Goal: Task Accomplishment & Management: Use online tool/utility

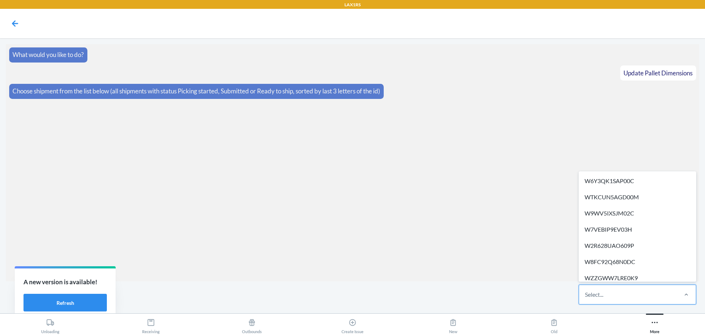
click at [619, 294] on div "Select..." at bounding box center [628, 294] width 98 height 19
click at [586, 294] on input "option W6Y3QK1SAP00C focused, 1 of 318. 318 results available. Use Up and Down …" at bounding box center [585, 294] width 1 height 9
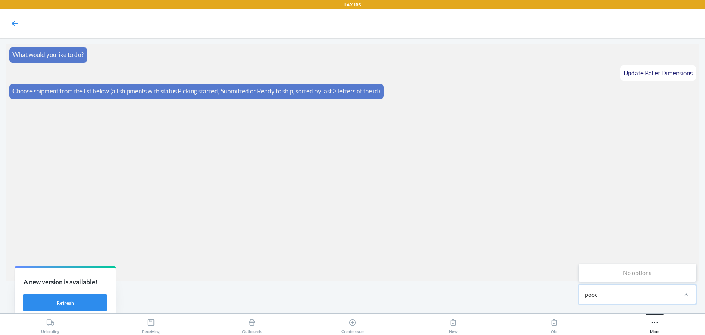
type input "pooc"
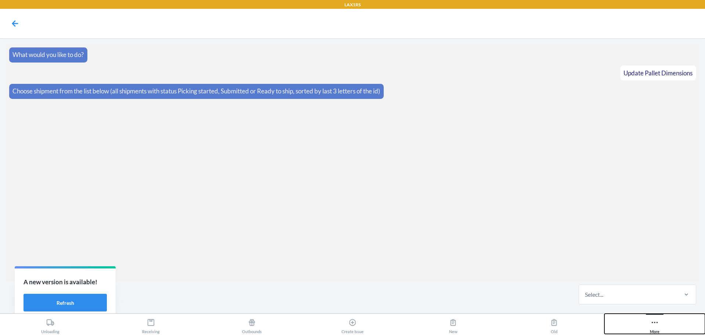
click at [650, 327] on div "More" at bounding box center [655, 324] width 10 height 18
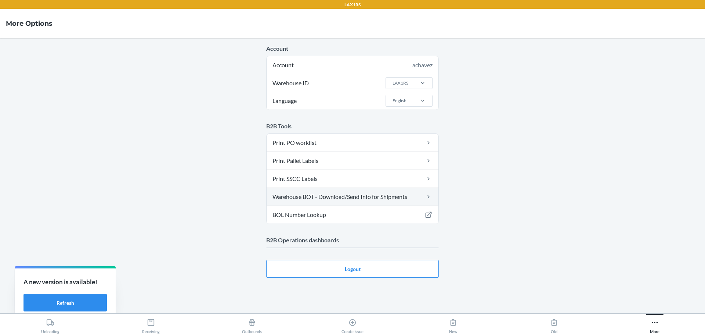
click at [311, 196] on link "Warehouse BOT - Download/Send Info for Shipments" at bounding box center [353, 197] width 172 height 18
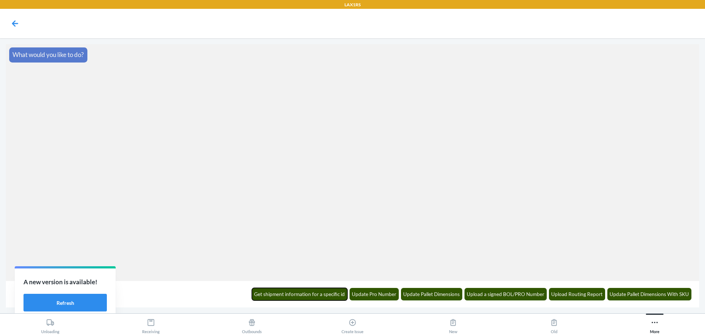
drag, startPoint x: 340, startPoint y: 294, endPoint x: 588, endPoint y: 316, distance: 248.5
click at [339, 294] on button "Get shipment information for a specific id" at bounding box center [300, 294] width 96 height 12
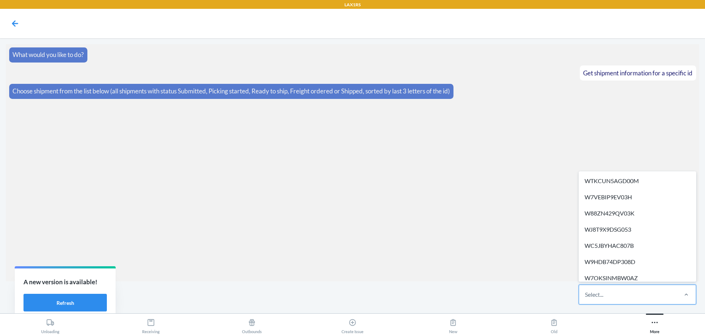
click at [635, 291] on div "Select..." at bounding box center [628, 294] width 98 height 19
click at [586, 291] on input "option WTKCUN5AGD00M focused, 1 of 680. 680 results available. Use Up and Down …" at bounding box center [585, 294] width 1 height 9
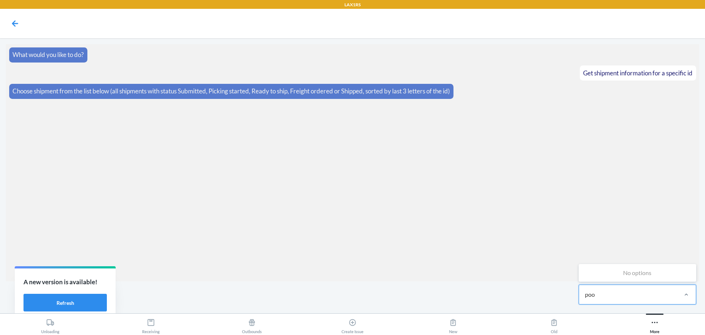
type input "pooc"
drag, startPoint x: 626, startPoint y: 295, endPoint x: 465, endPoint y: 294, distance: 161.6
click at [465, 294] on div "0 results available. Select is focused ,type to refine list, press Down to open…" at bounding box center [352, 294] width 693 height 26
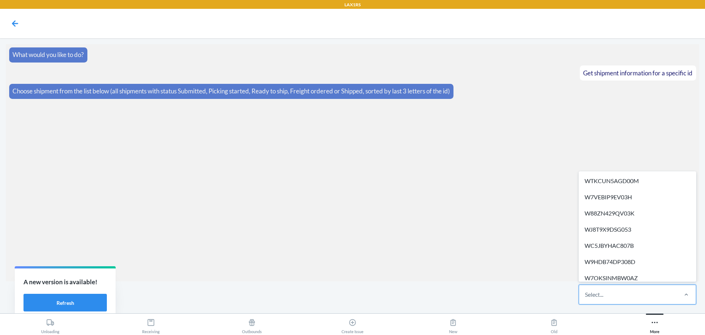
click at [626, 300] on div "Select..." at bounding box center [628, 294] width 98 height 19
click at [586, 299] on input "option WTKCUN5AGD00M focused, 1 of 680. 680 results available. Use Up and Down …" at bounding box center [585, 294] width 1 height 9
type input "p"
click at [657, 321] on icon at bounding box center [655, 322] width 8 height 8
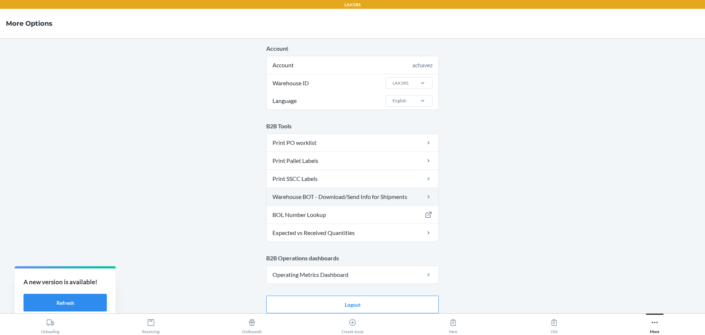
click at [393, 198] on link "Warehouse BOT - Download/Send Info for Shipments" at bounding box center [353, 197] width 172 height 18
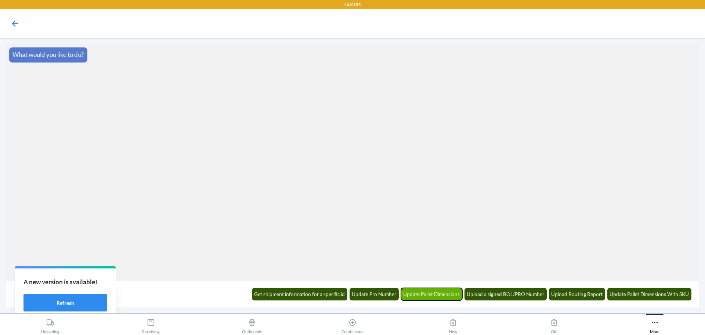
click at [440, 290] on button "Update Pallet Dimensions" at bounding box center [432, 294] width 62 height 12
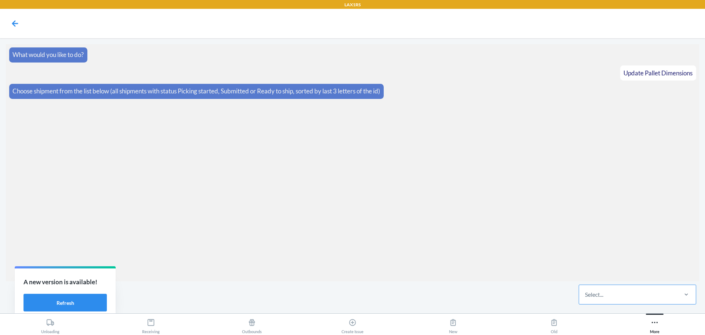
click at [635, 295] on div "Select..." at bounding box center [628, 294] width 98 height 19
click at [586, 295] on input "Select..." at bounding box center [585, 294] width 1 height 9
type input "p00c"
click at [632, 269] on div "W6Y3QK1SAP00C" at bounding box center [637, 272] width 115 height 16
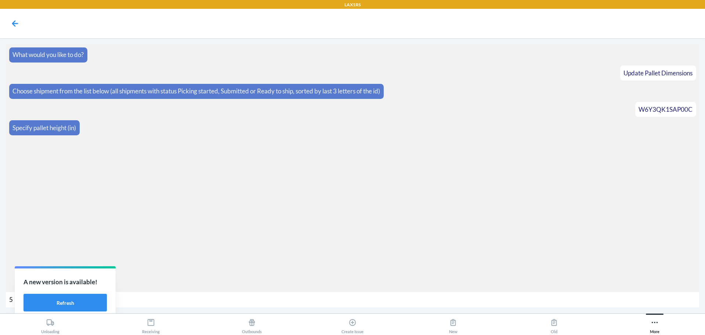
type input "52"
type input "556"
click at [61, 304] on button "Refresh" at bounding box center [65, 302] width 83 height 18
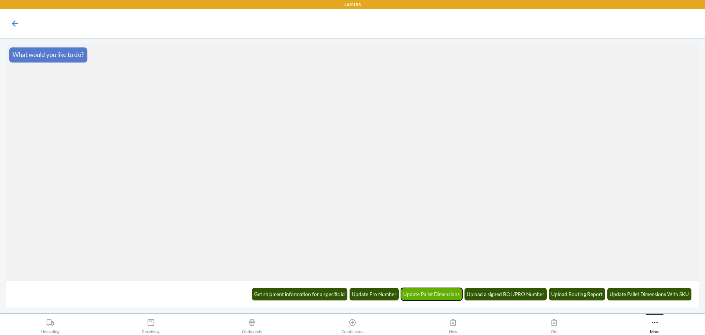
click at [442, 290] on button "Update Pallet Dimensions" at bounding box center [432, 294] width 62 height 12
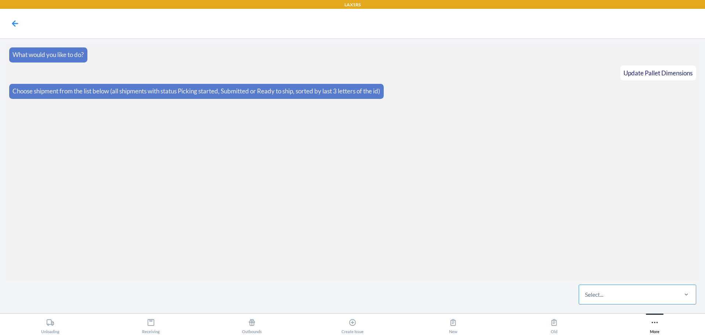
click at [634, 289] on div "Select..." at bounding box center [628, 294] width 98 height 19
click at [586, 290] on input "Select..." at bounding box center [585, 294] width 1 height 9
type input "p00c"
click at [592, 271] on div "W6Y3QK1SAP00C" at bounding box center [637, 272] width 115 height 16
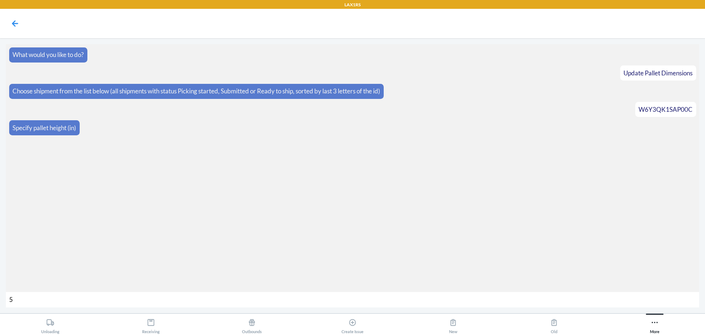
type input "52"
type input "556"
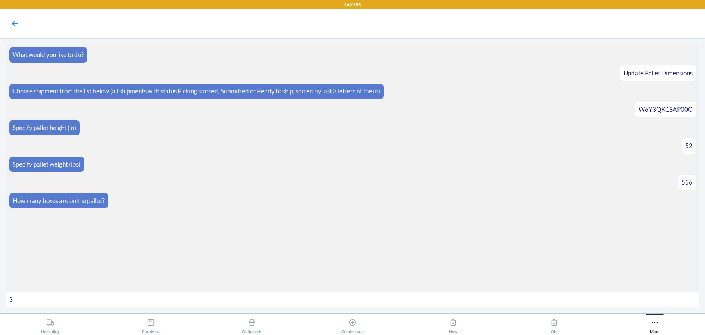
type input "36"
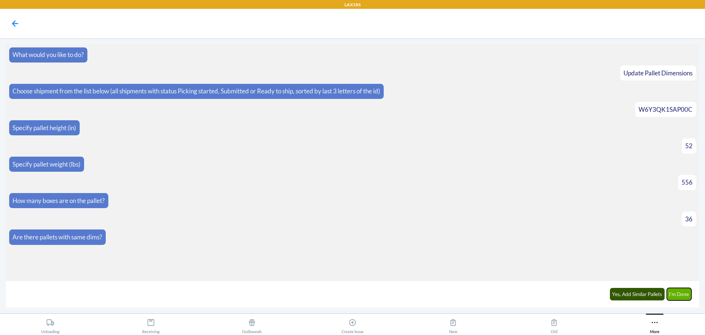
click at [679, 292] on button "I'm Done" at bounding box center [679, 294] width 25 height 12
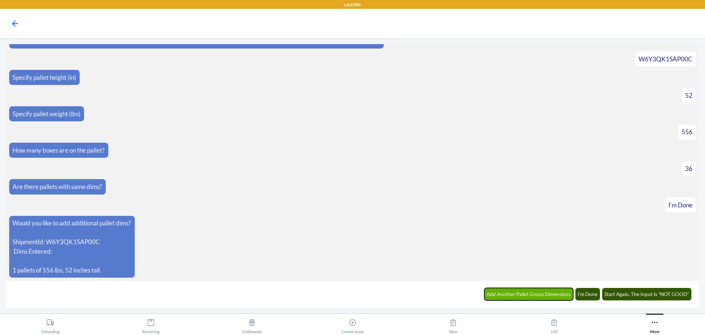
click at [525, 293] on button "Add Another Pallet Group Dimensions" at bounding box center [528, 294] width 89 height 12
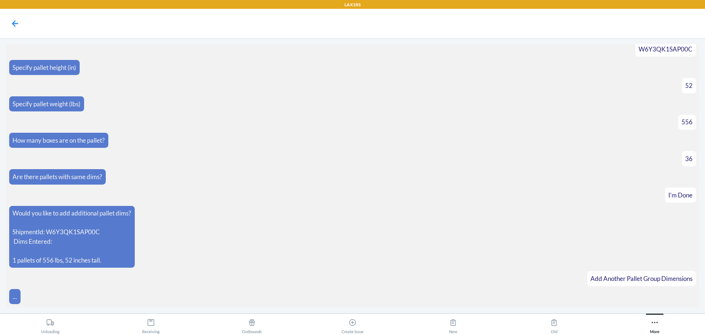
scroll to position [76, 0]
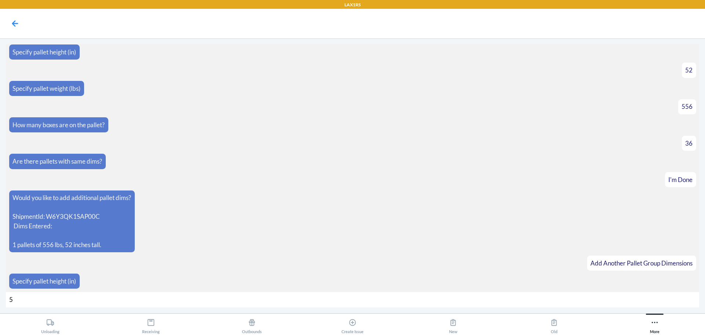
type input "52"
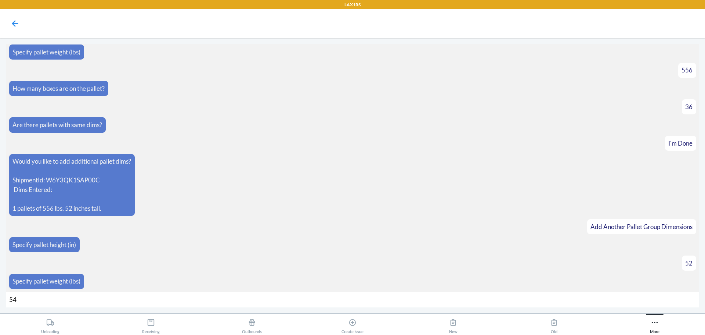
type input "544"
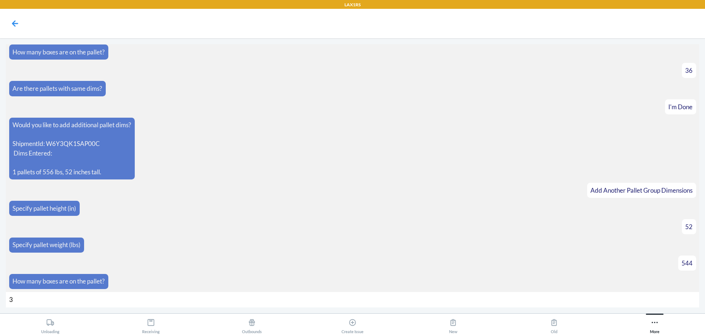
type input "36"
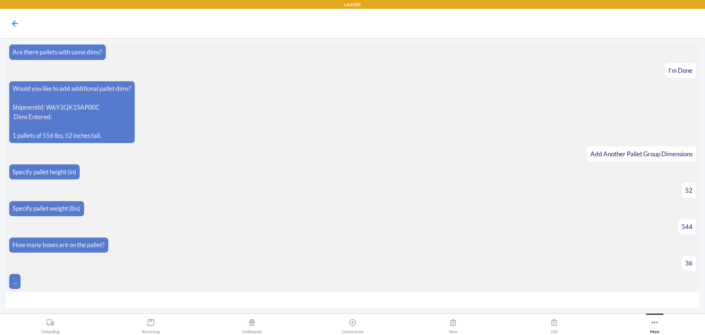
scroll to position [196, 0]
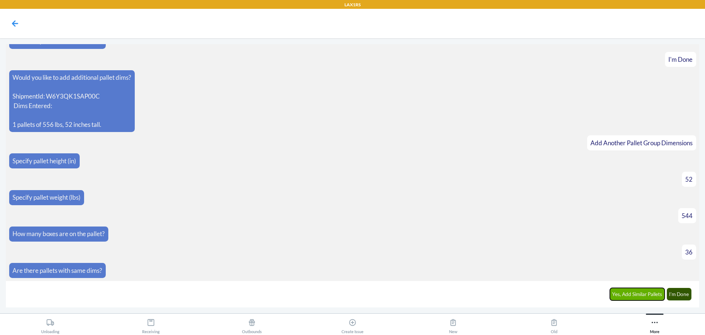
click at [647, 291] on button "Yes, Add Similar Pallets" at bounding box center [637, 294] width 55 height 12
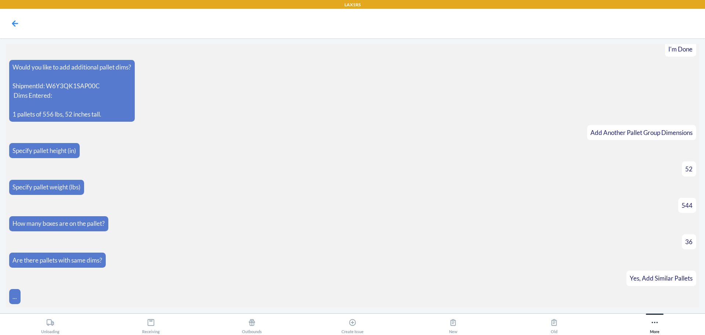
scroll to position [221, 0]
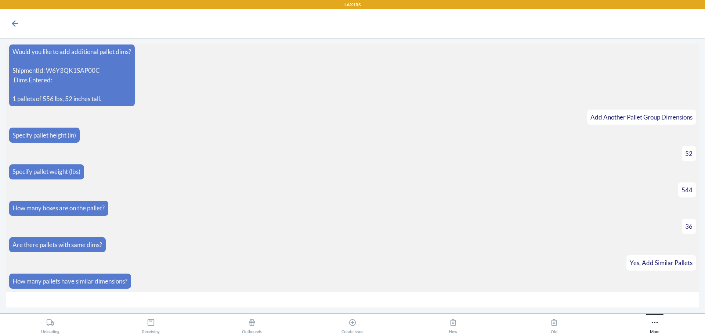
type input "2"
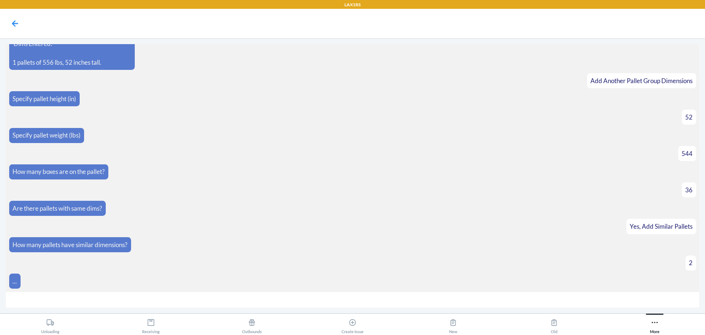
scroll to position [334, 0]
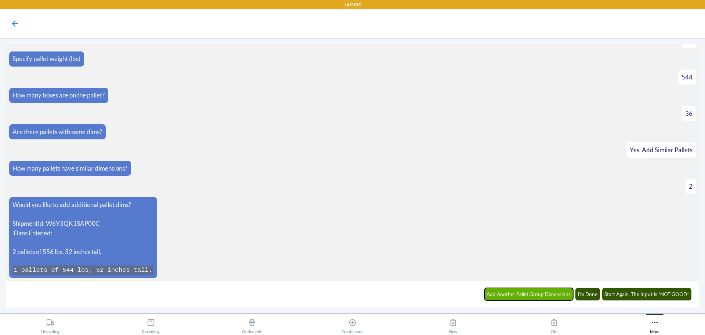
click at [543, 293] on button "Add Another Pallet Group Dimensions" at bounding box center [528, 294] width 89 height 12
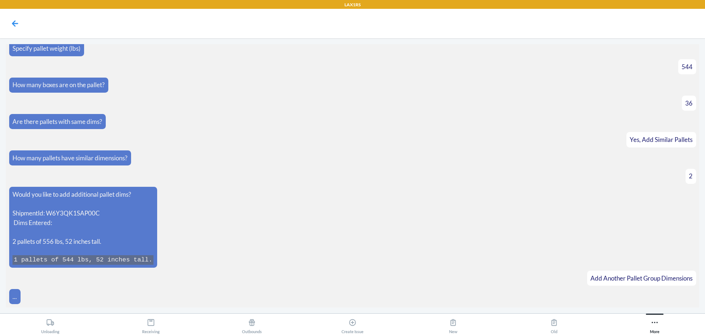
scroll to position [360, 0]
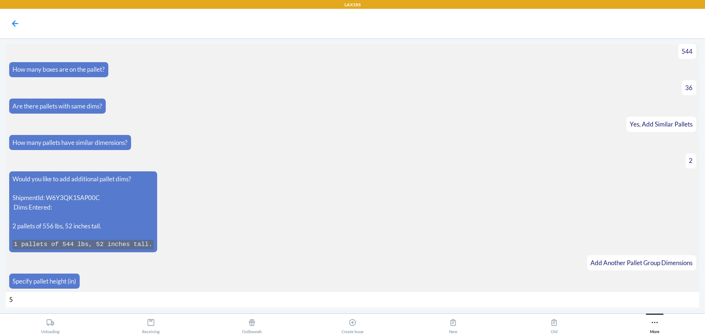
type input "52"
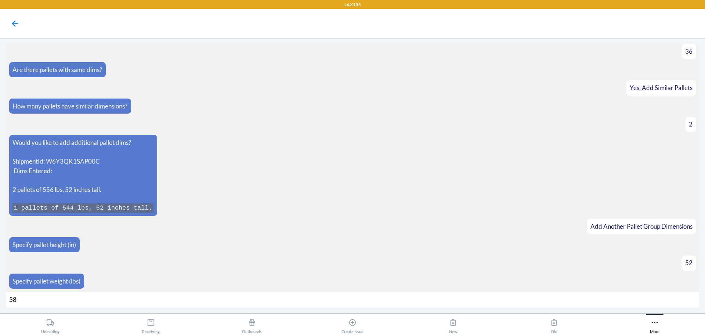
type input "584"
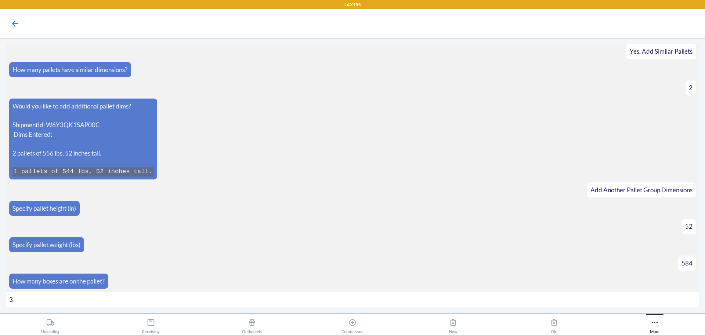
type input "36"
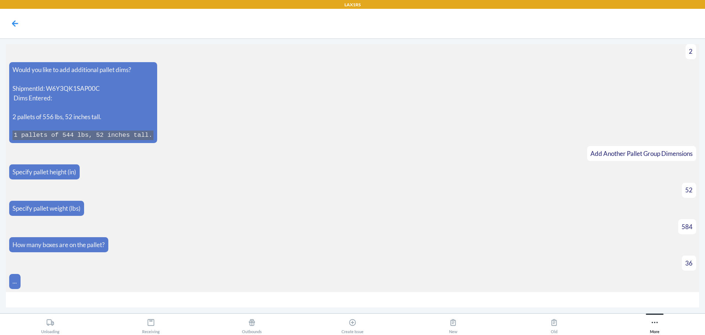
scroll to position [480, 0]
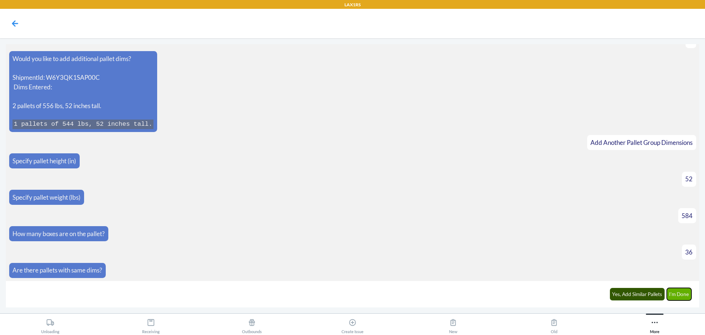
click at [680, 289] on button "I'm Done" at bounding box center [679, 294] width 25 height 12
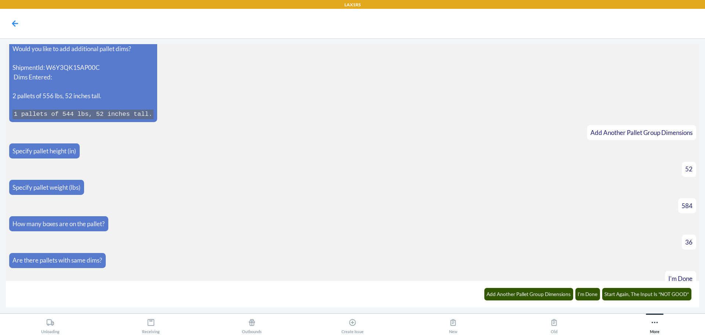
scroll to position [619, 0]
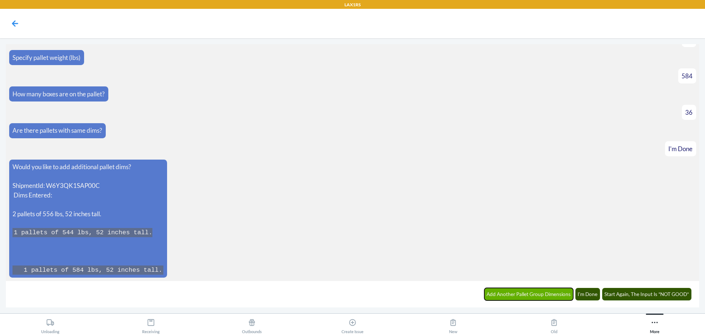
click at [542, 292] on button "Add Another Pallet Group Dimensions" at bounding box center [528, 294] width 89 height 12
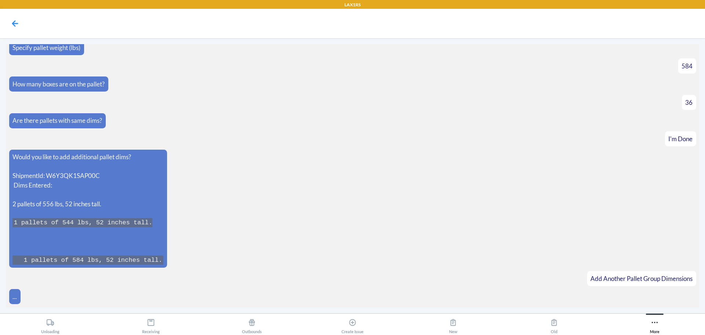
scroll to position [645, 0]
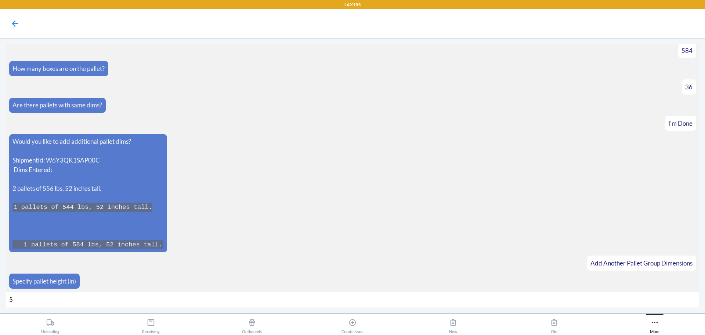
type input "52"
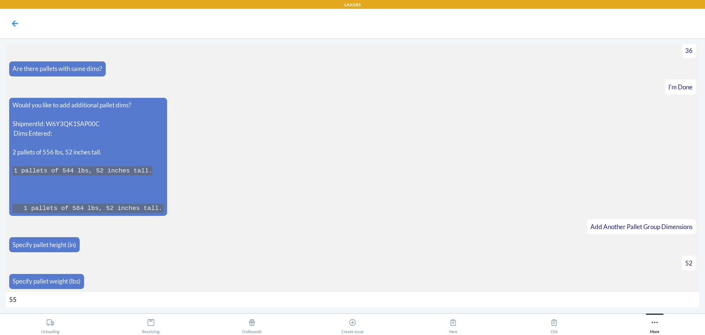
type input "554"
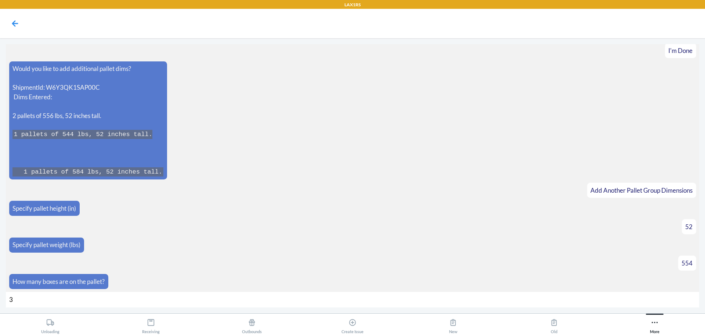
type input "36"
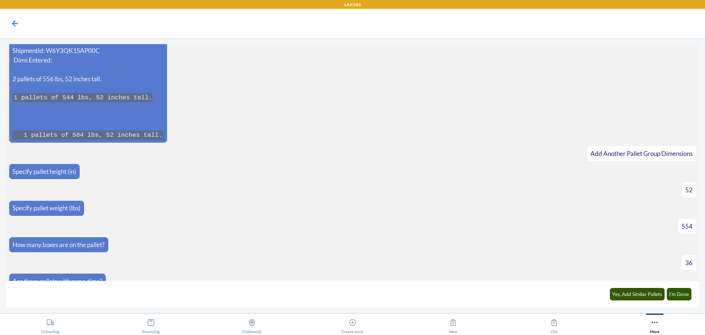
scroll to position [765, 0]
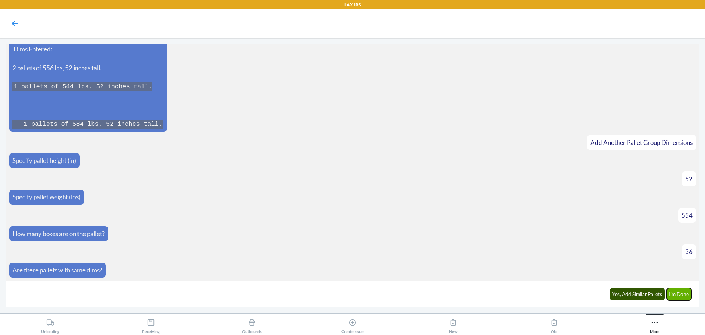
click at [679, 292] on button "I'm Done" at bounding box center [679, 294] width 25 height 12
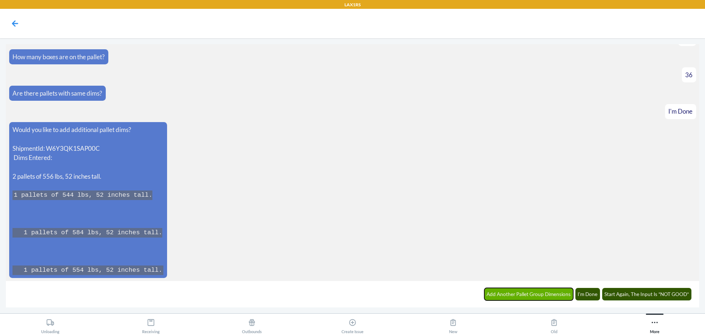
click at [518, 293] on button "Add Another Pallet Group Dimensions" at bounding box center [528, 294] width 89 height 12
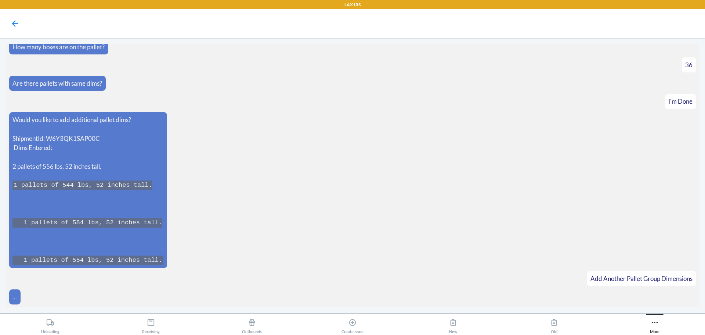
scroll to position [967, 0]
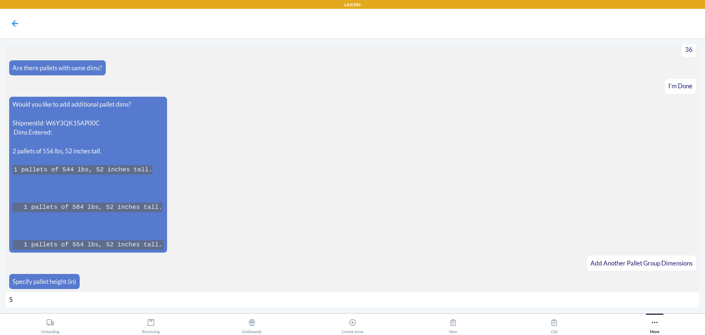
type input "52"
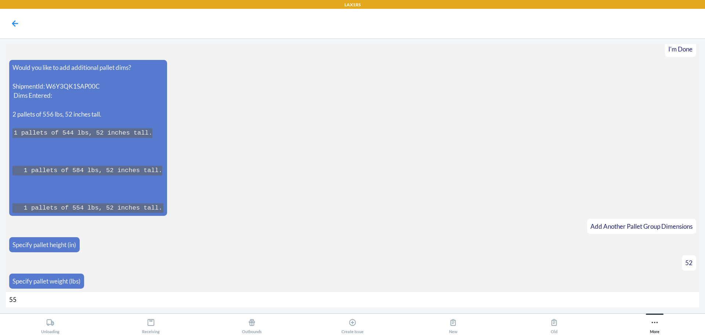
type input "554"
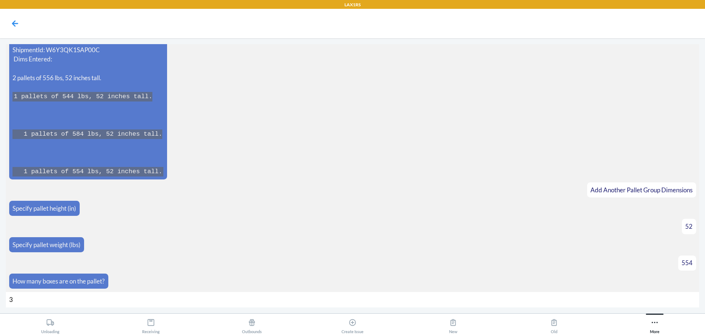
type input "36"
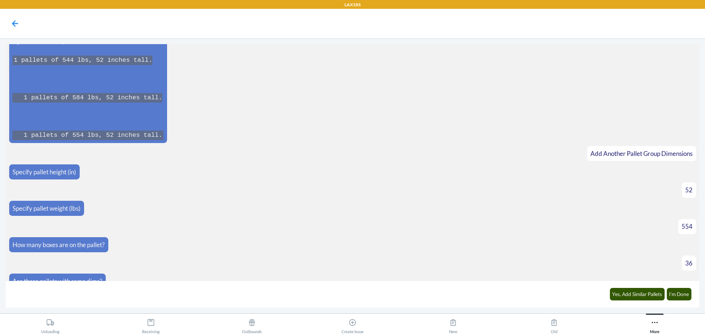
scroll to position [1088, 0]
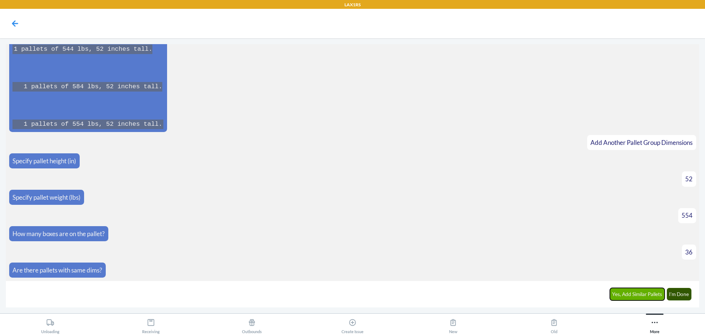
click at [631, 293] on button "Yes, Add Similar Pallets" at bounding box center [637, 294] width 55 height 12
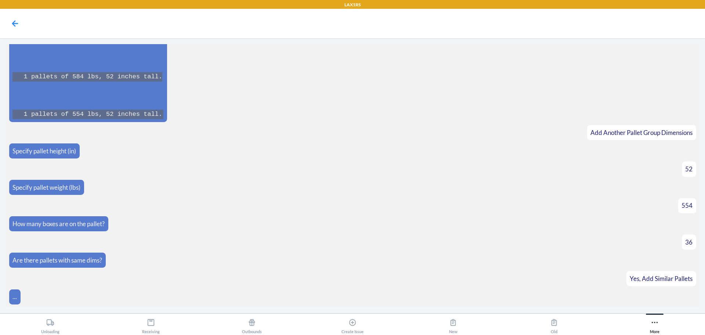
scroll to position [1113, 0]
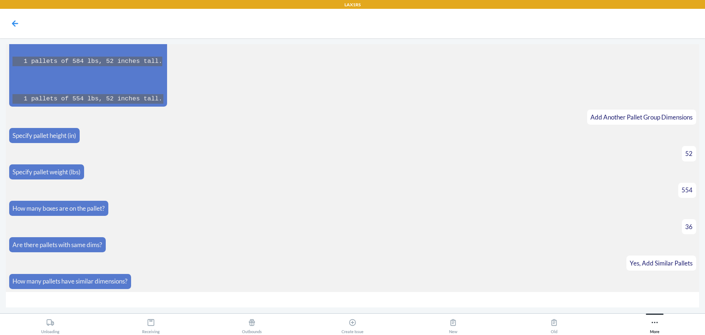
type input "4"
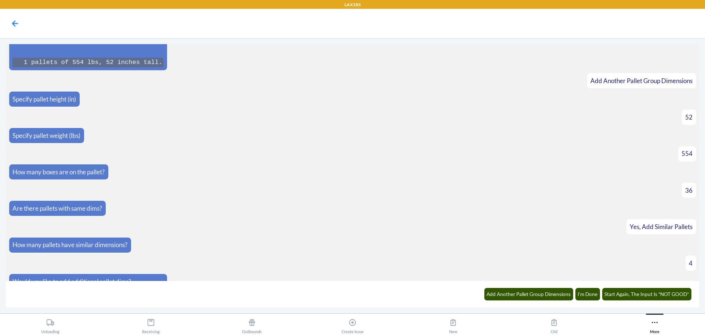
scroll to position [1339, 0]
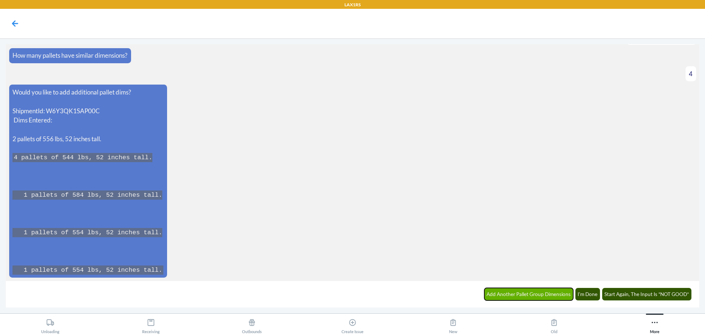
click at [542, 292] on button "Add Another Pallet Group Dimensions" at bounding box center [528, 294] width 89 height 12
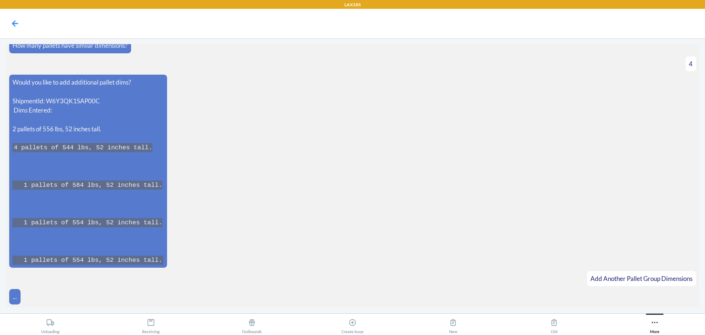
scroll to position [1364, 0]
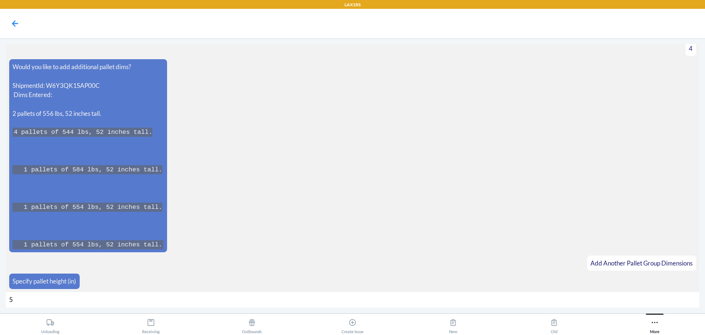
type input "52"
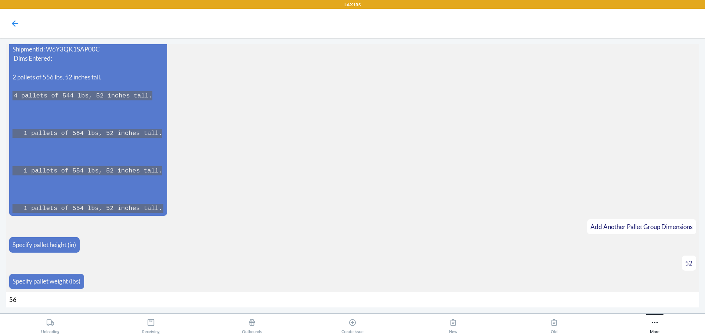
type input "564"
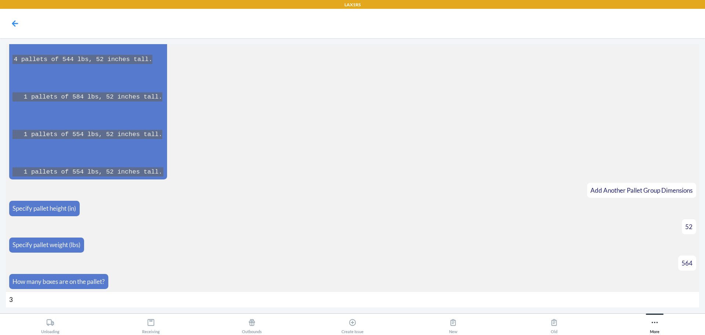
type input "36"
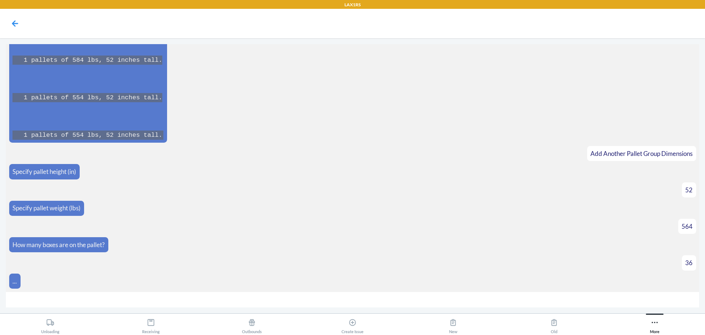
scroll to position [1484, 0]
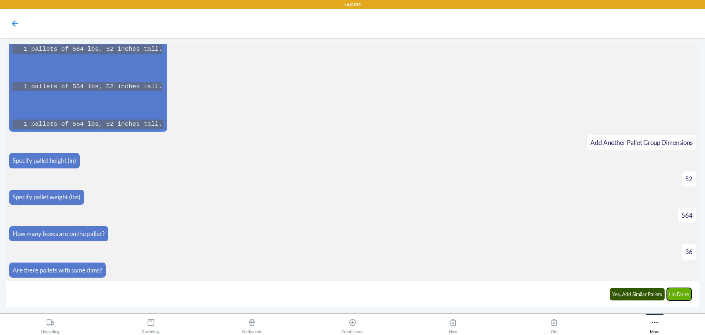
click at [673, 292] on button "I'm Done" at bounding box center [679, 294] width 25 height 12
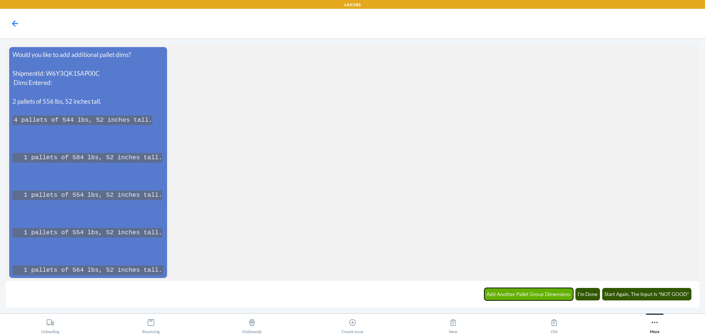
click at [542, 289] on button "Add Another Pallet Group Dimensions" at bounding box center [528, 294] width 89 height 12
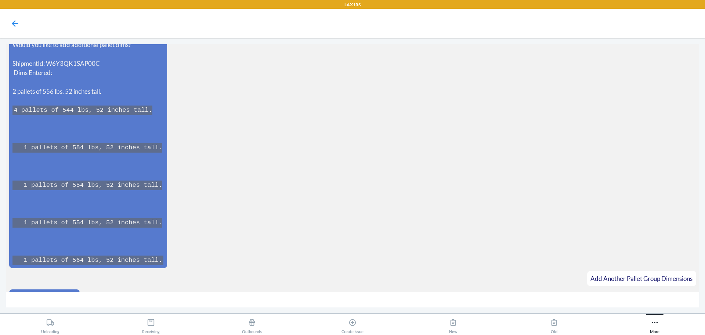
scroll to position [1761, 0]
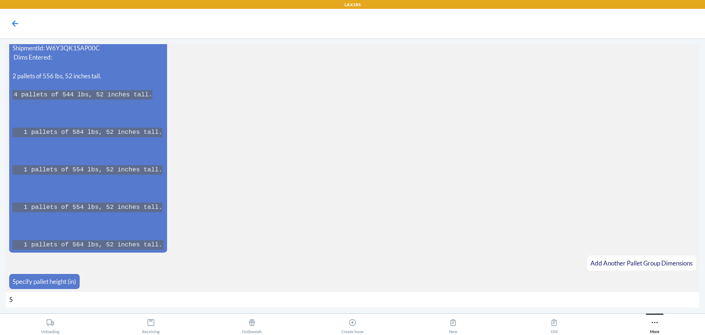
type input "52"
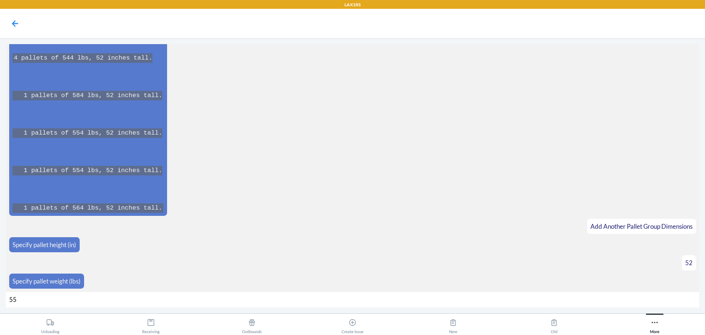
type input "558"
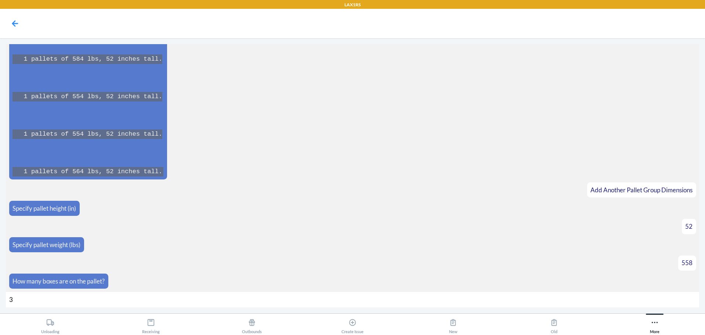
type input "36"
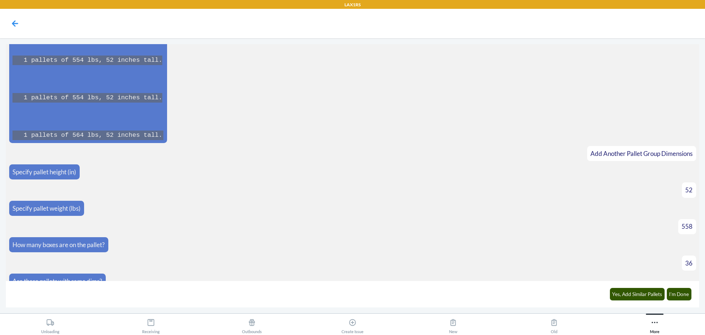
scroll to position [1882, 0]
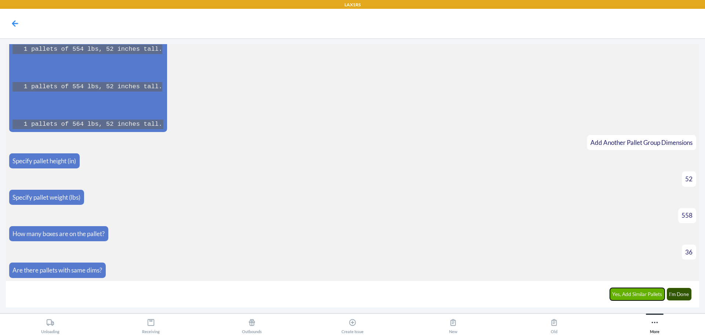
click at [630, 293] on button "Yes, Add Similar Pallets" at bounding box center [637, 294] width 55 height 12
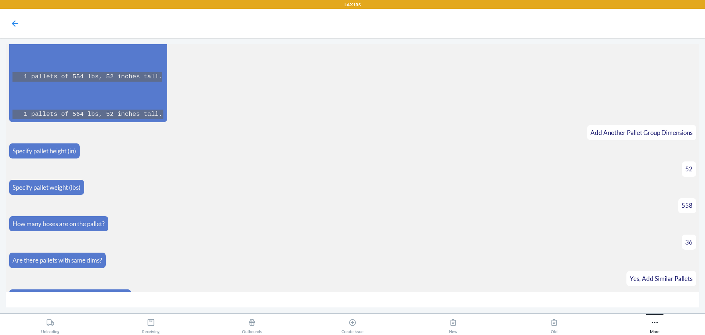
scroll to position [1907, 0]
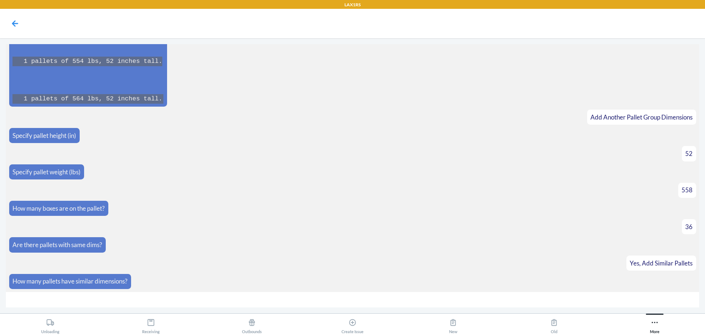
type input "2"
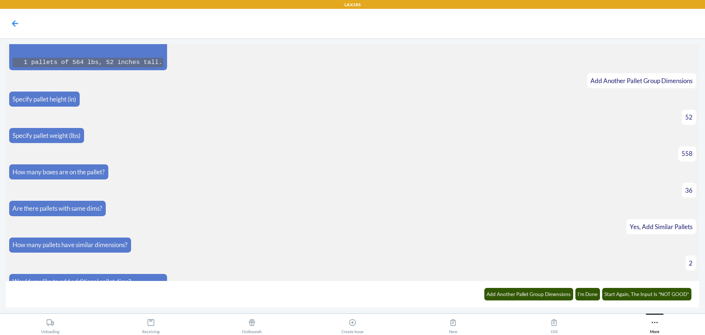
scroll to position [2173, 0]
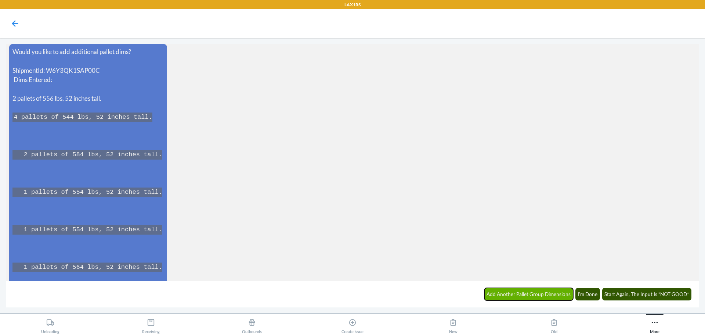
click at [546, 293] on button "Add Another Pallet Group Dimensions" at bounding box center [528, 294] width 89 height 12
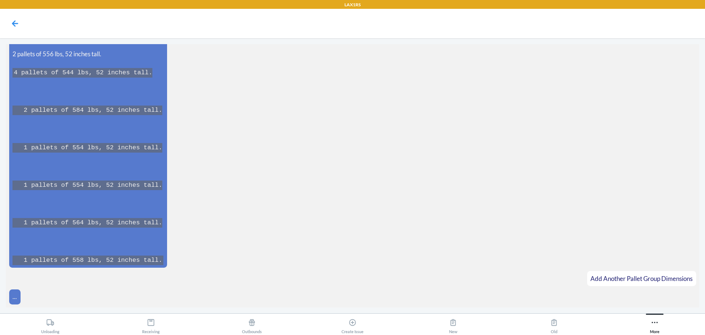
scroll to position [2233, 0]
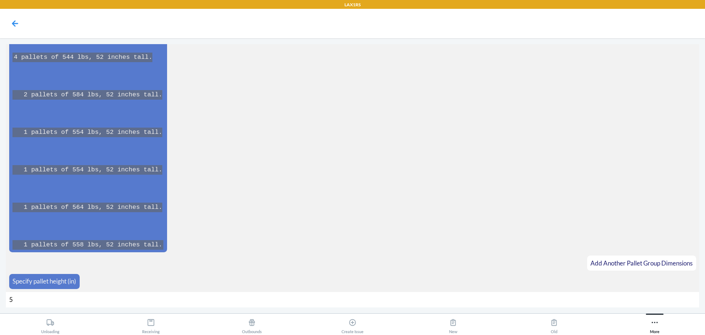
type input "52"
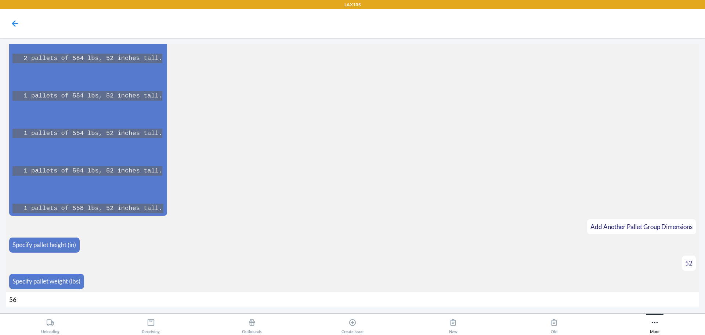
type input "560"
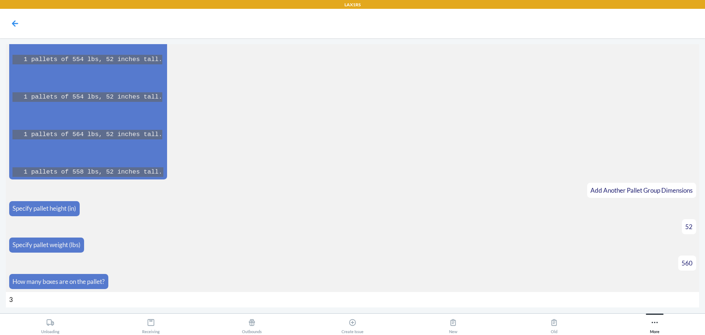
type input "36"
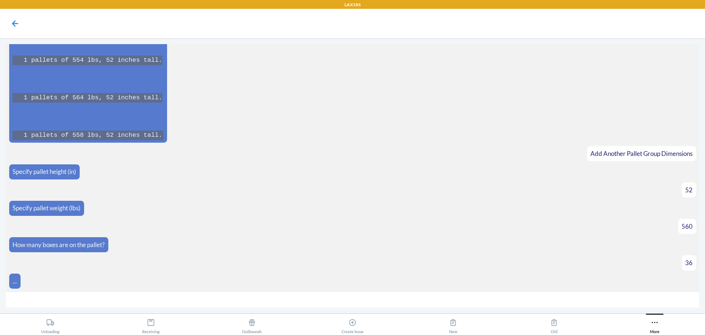
scroll to position [2353, 0]
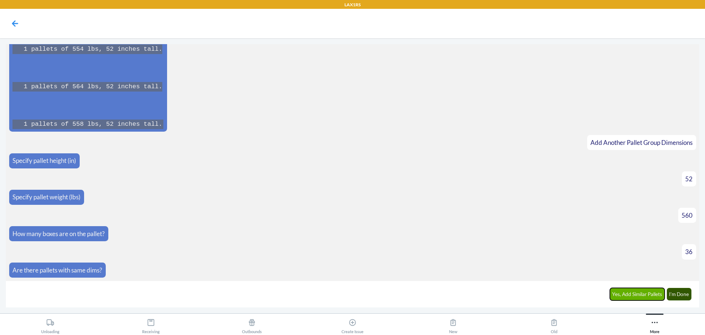
click at [634, 290] on button "Yes, Add Similar Pallets" at bounding box center [637, 294] width 55 height 12
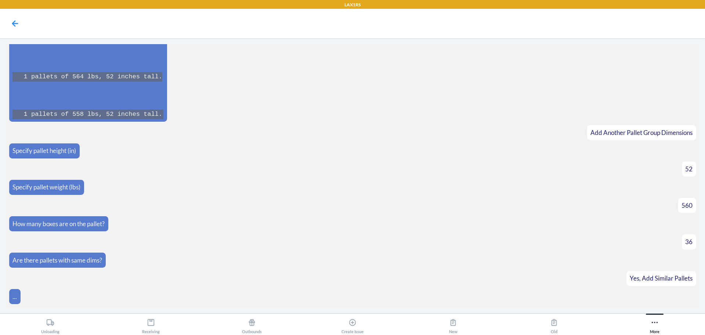
scroll to position [2378, 0]
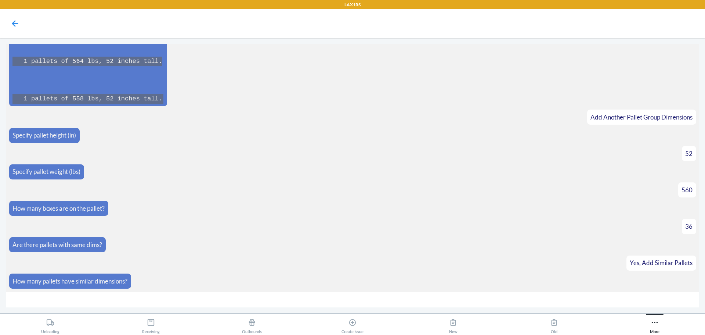
type input "2"
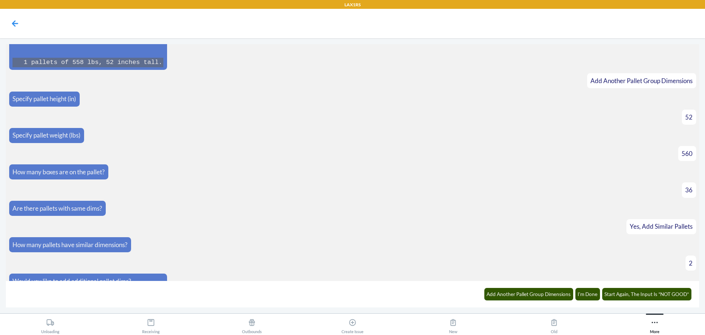
scroll to position [2644, 0]
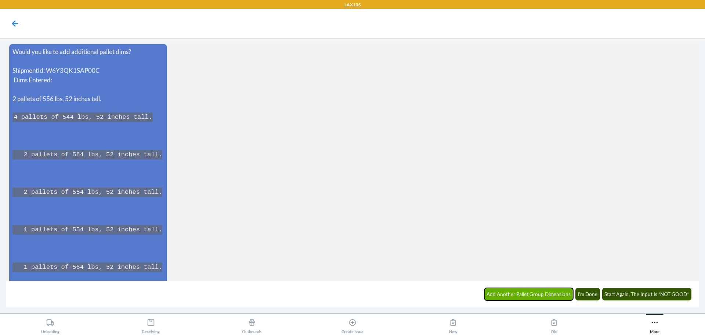
click at [546, 289] on button "Add Another Pallet Group Dimensions" at bounding box center [528, 294] width 89 height 12
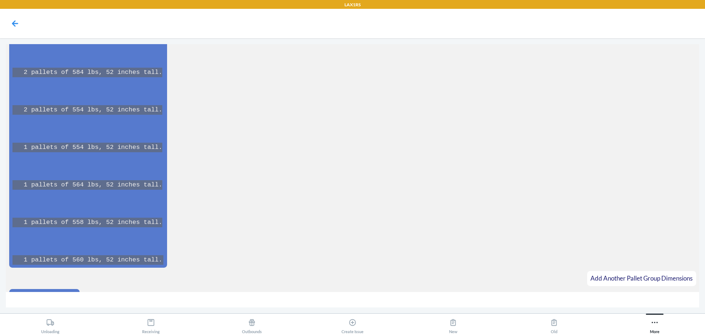
scroll to position [2742, 0]
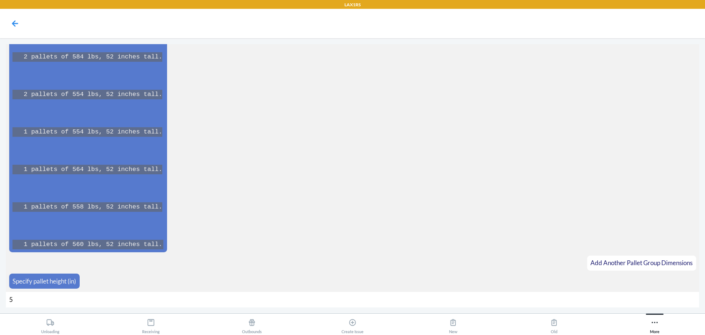
type input "52"
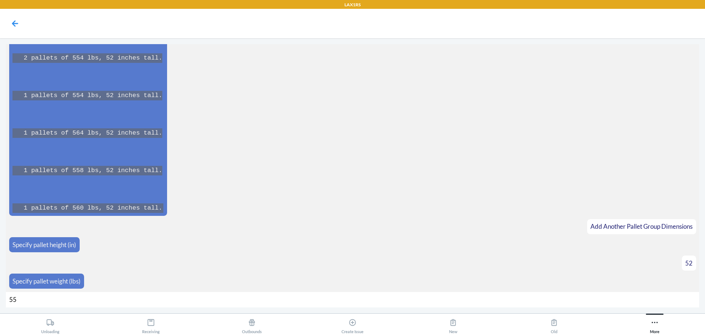
type input "550"
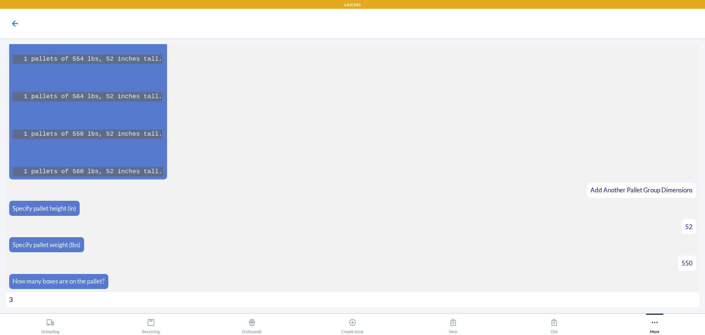
type input "36"
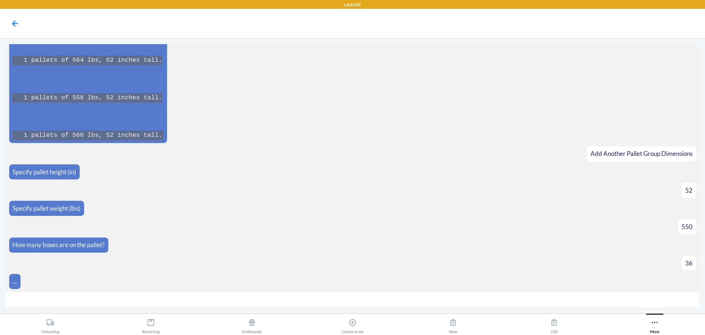
scroll to position [2862, 0]
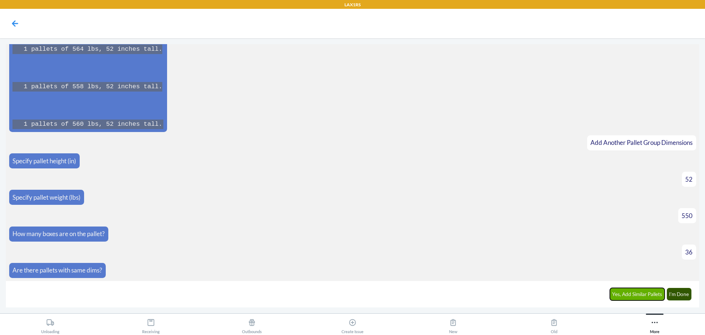
click at [626, 295] on button "Yes, Add Similar Pallets" at bounding box center [637, 294] width 55 height 12
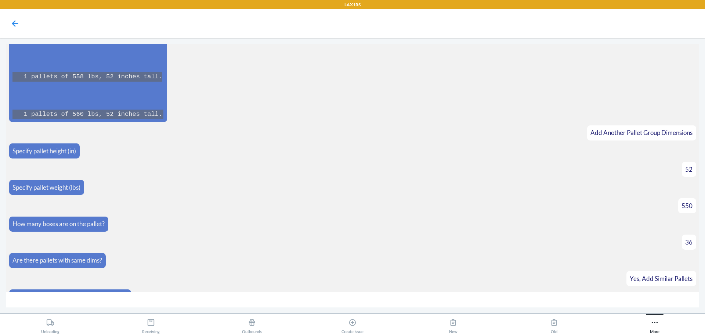
scroll to position [2887, 0]
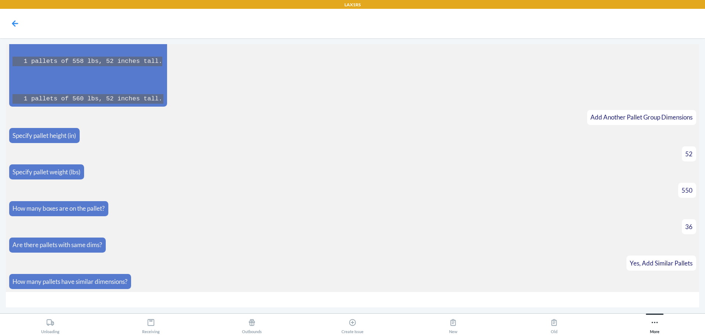
type input "3"
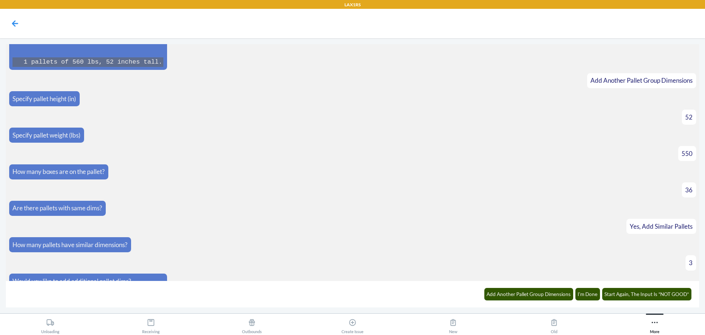
scroll to position [3153, 0]
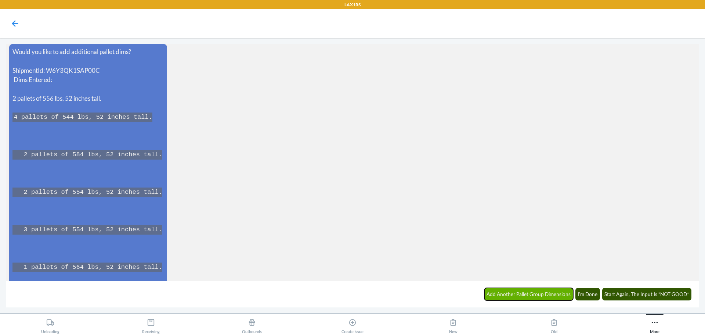
click at [539, 290] on button "Add Another Pallet Group Dimensions" at bounding box center [528, 294] width 89 height 12
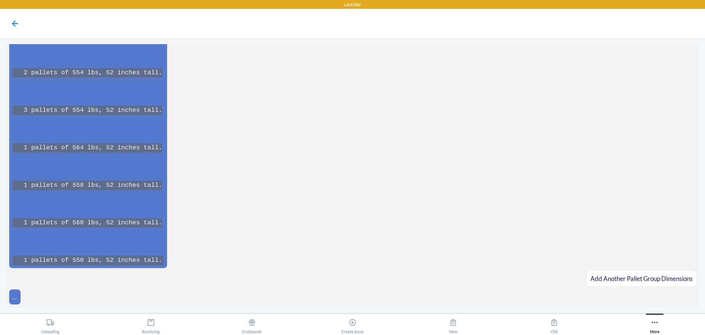
scroll to position [3288, 0]
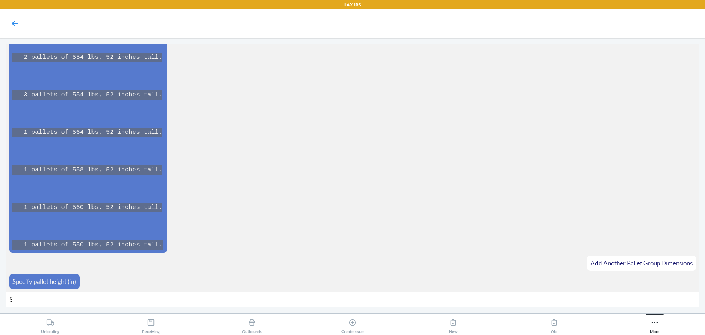
type input "52"
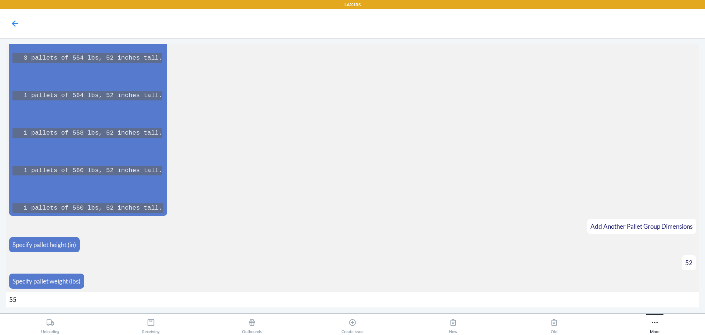
type input "552"
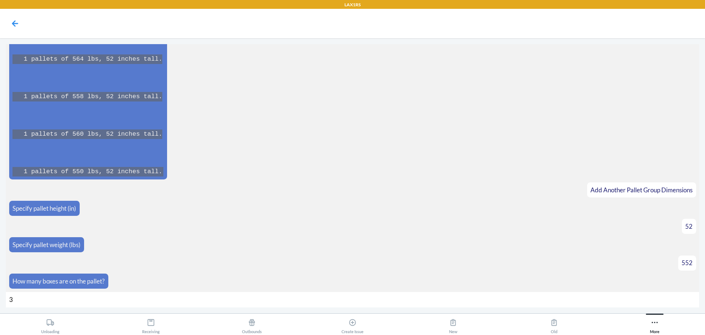
type input "36"
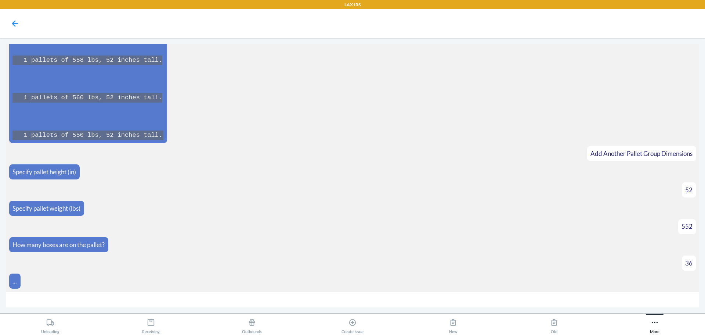
scroll to position [3408, 0]
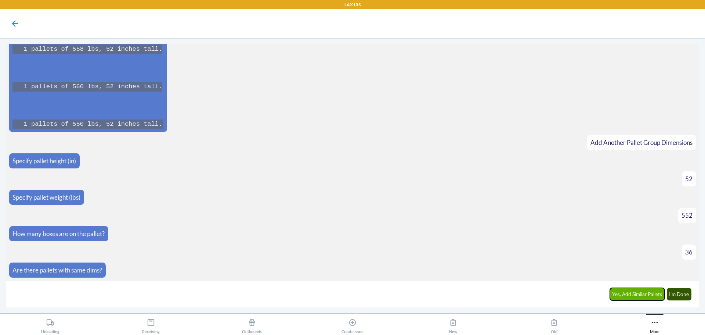
click at [621, 295] on button "Yes, Add Similar Pallets" at bounding box center [637, 294] width 55 height 12
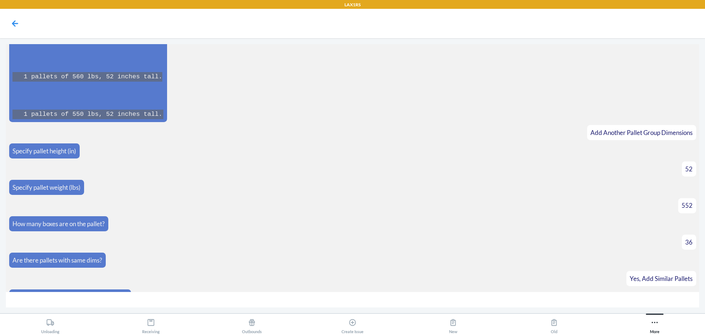
scroll to position [3433, 0]
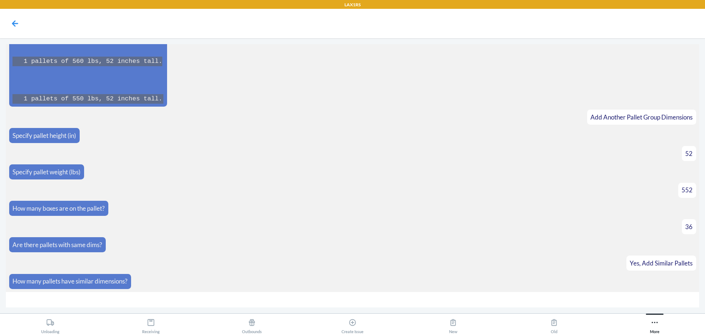
type input "3"
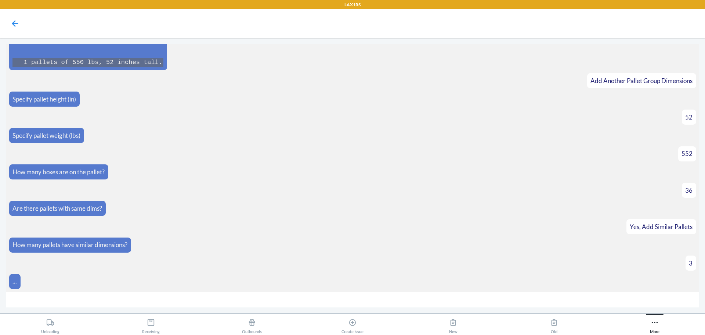
scroll to position [3699, 0]
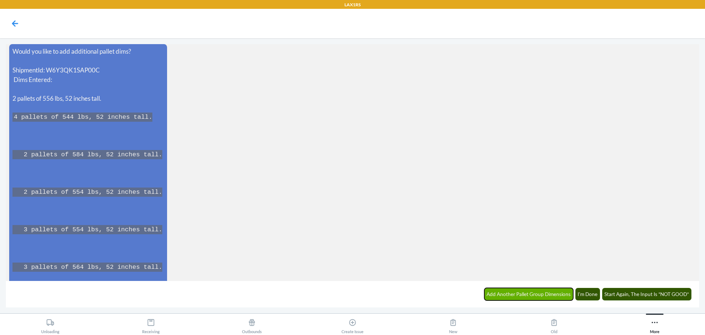
click at [530, 291] on button "Add Another Pallet Group Dimensions" at bounding box center [528, 294] width 89 height 12
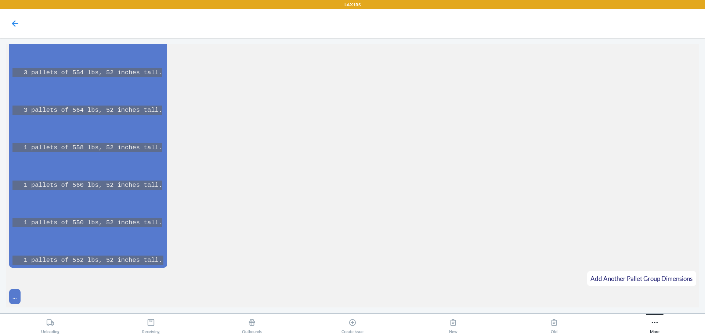
scroll to position [3872, 0]
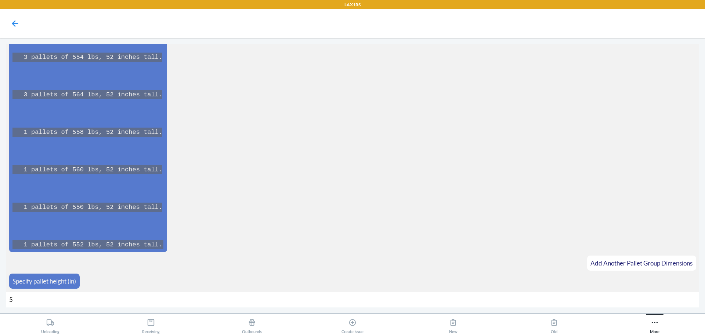
type input "52"
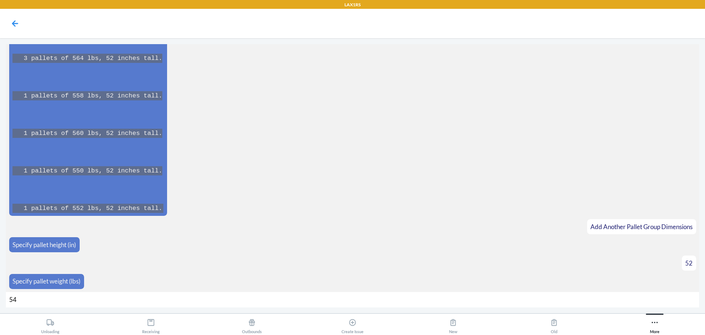
type input "548"
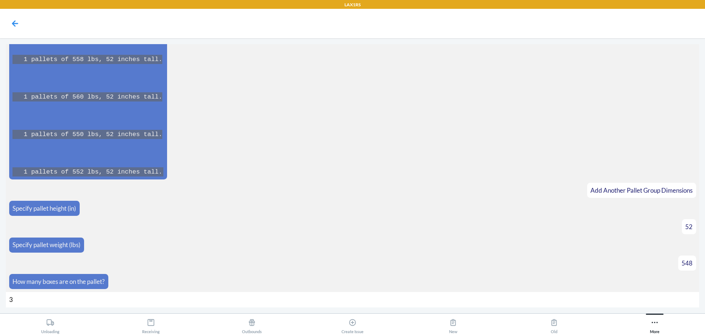
type input "36"
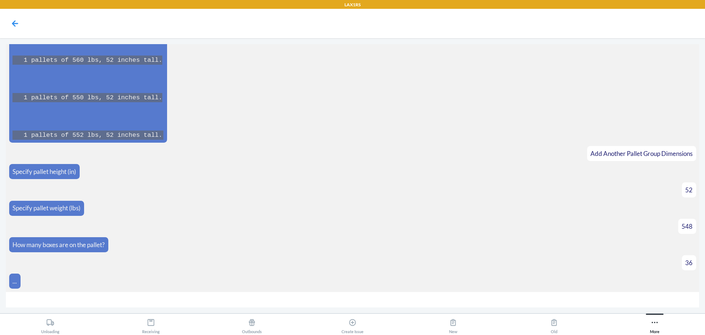
scroll to position [3992, 0]
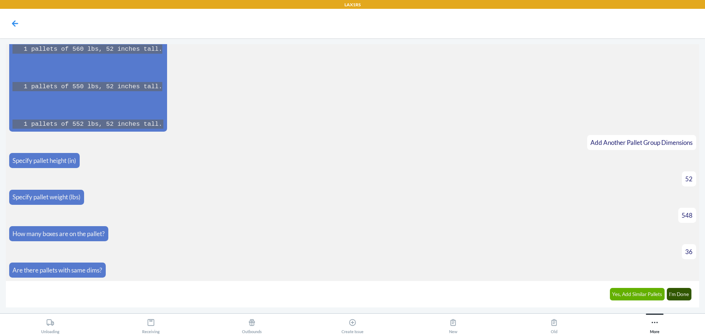
click at [637, 289] on div "Yes, Add Similar Pallets I'm Done" at bounding box center [650, 293] width 91 height 20
click at [637, 291] on button "Yes, Add Similar Pallets" at bounding box center [637, 294] width 55 height 12
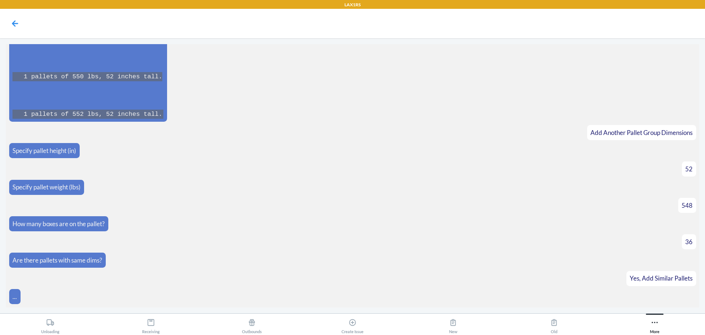
scroll to position [4017, 0]
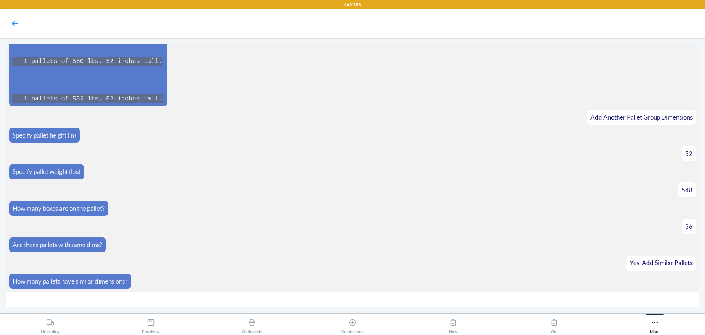
type input "2"
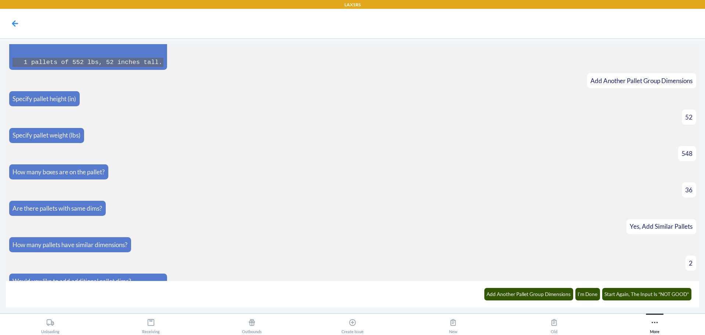
scroll to position [4283, 0]
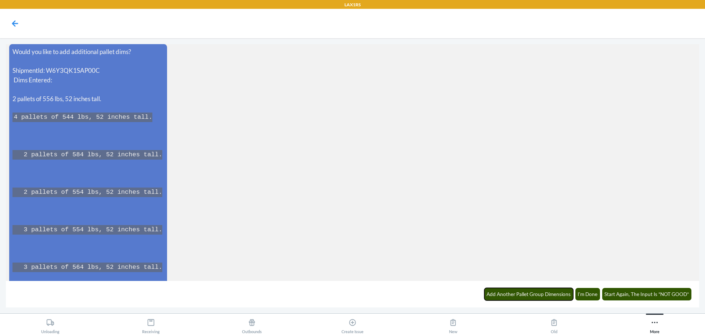
click at [540, 290] on button "Add Another Pallet Group Dimensions" at bounding box center [528, 294] width 89 height 12
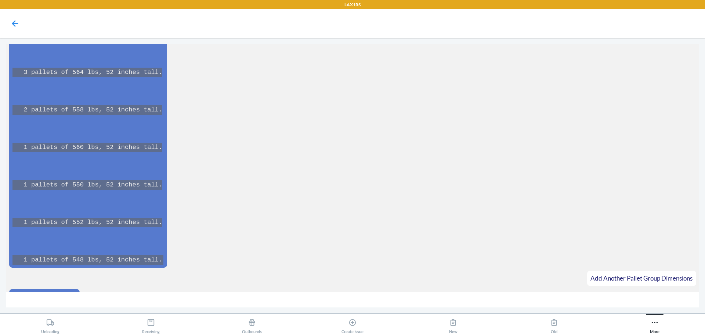
scroll to position [4493, 0]
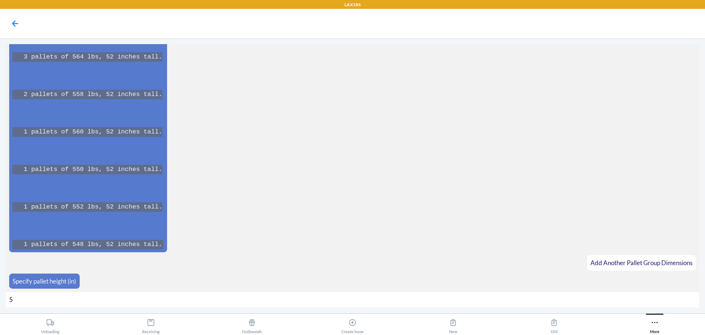
type input "52"
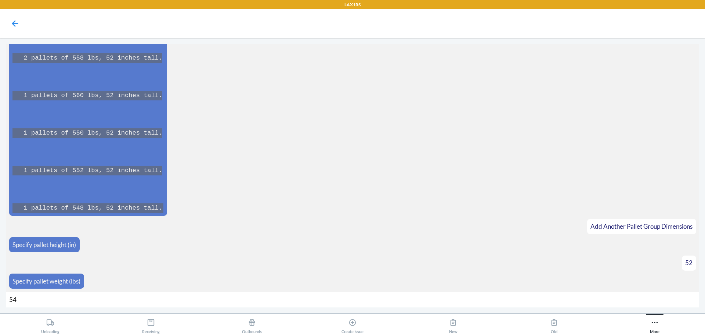
type input "546"
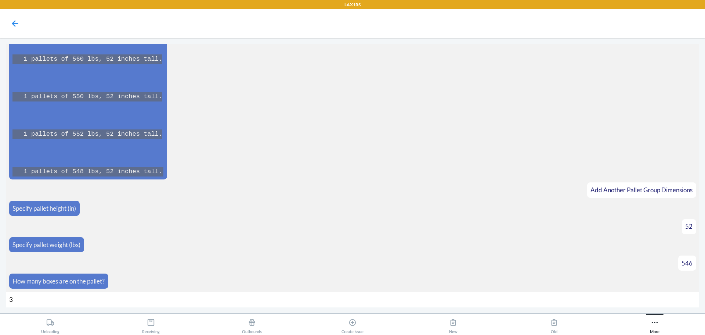
type input "36"
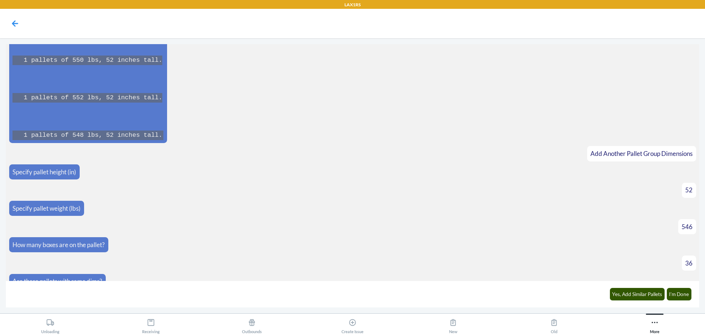
scroll to position [4613, 0]
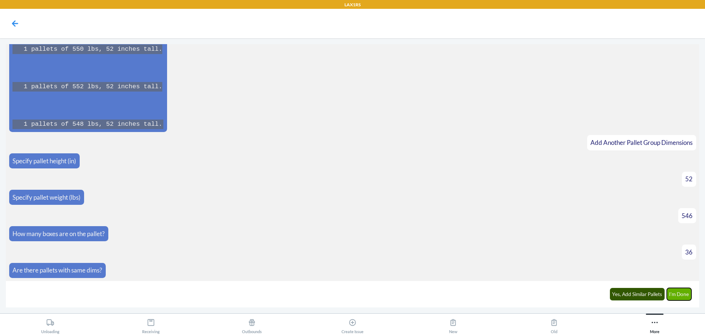
click at [680, 292] on button "I'm Done" at bounding box center [679, 294] width 25 height 12
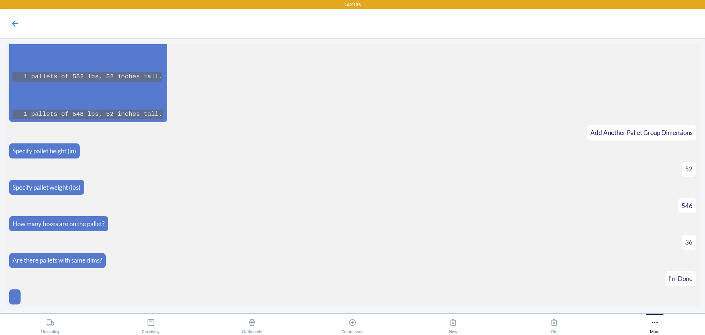
scroll to position [4868, 0]
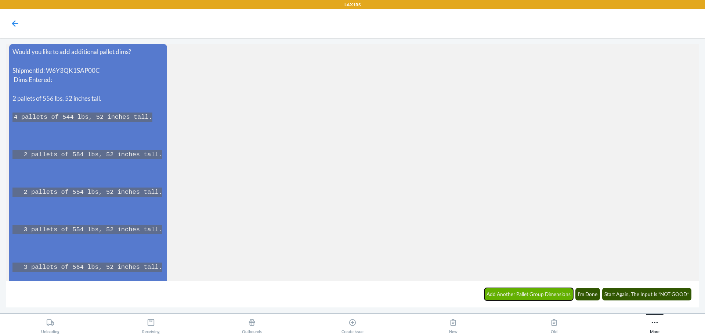
click at [537, 292] on button "Add Another Pallet Group Dimensions" at bounding box center [528, 294] width 89 height 12
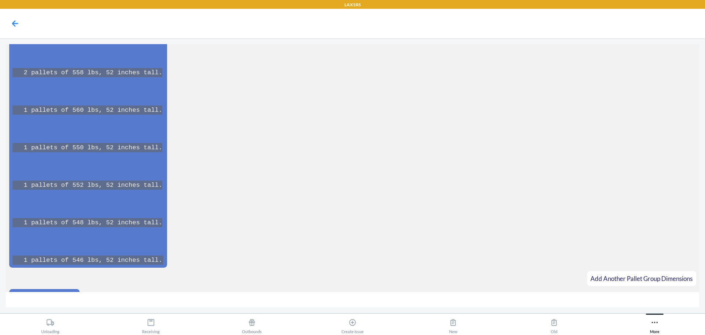
scroll to position [5115, 0]
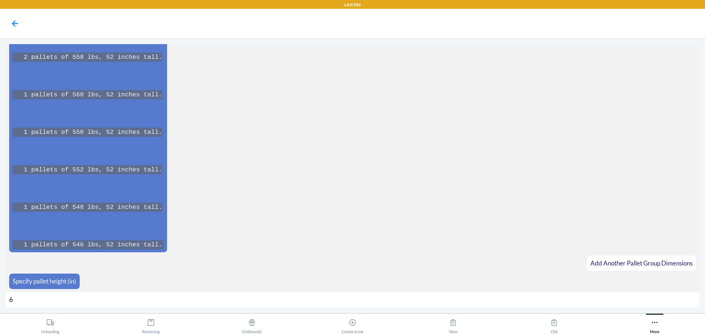
type input "64"
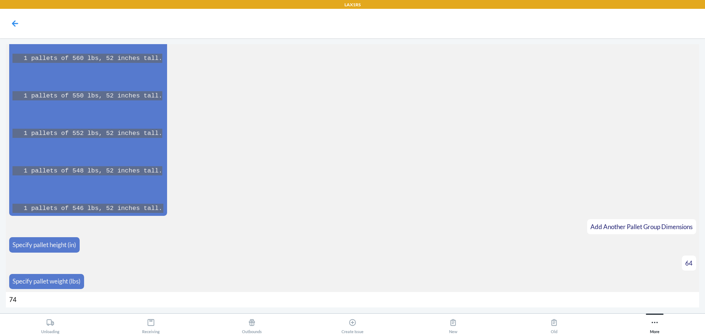
type input "744"
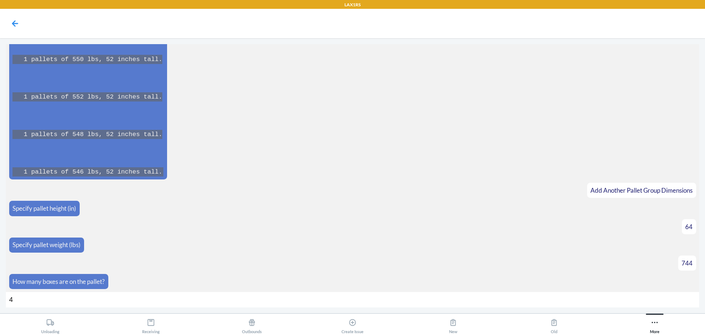
type input "47"
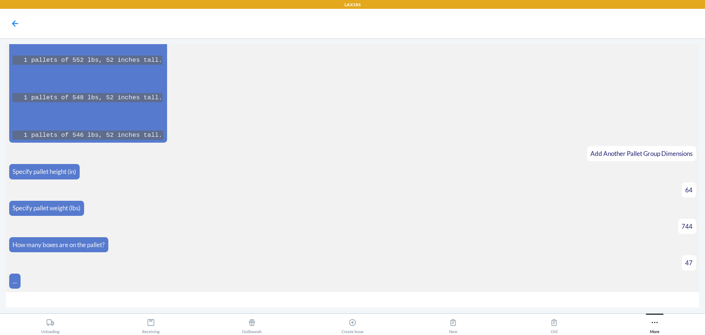
scroll to position [5235, 0]
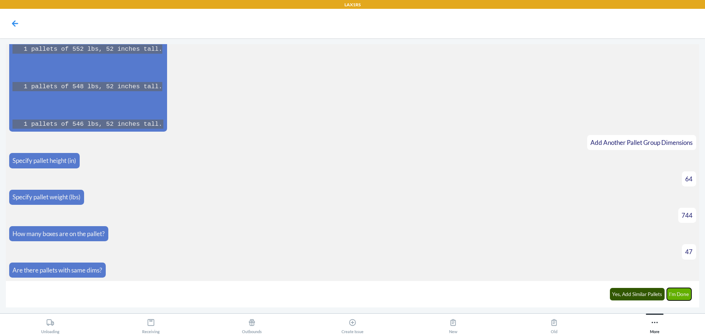
click at [680, 292] on button "I'm Done" at bounding box center [679, 294] width 25 height 12
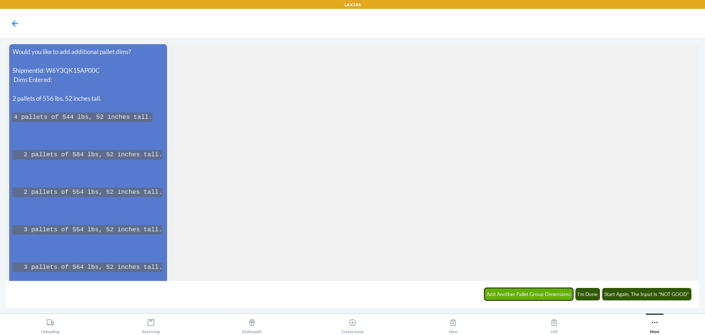
click at [553, 291] on button "Add Another Pallet Group Dimensions" at bounding box center [528, 294] width 89 height 12
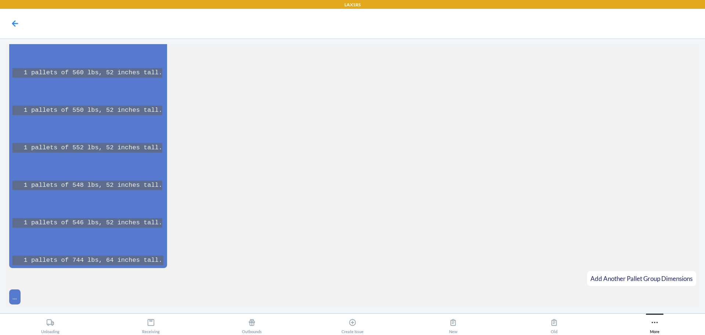
scroll to position [5774, 0]
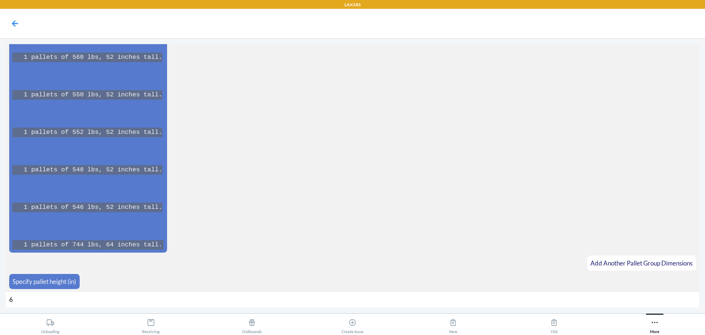
type input "64"
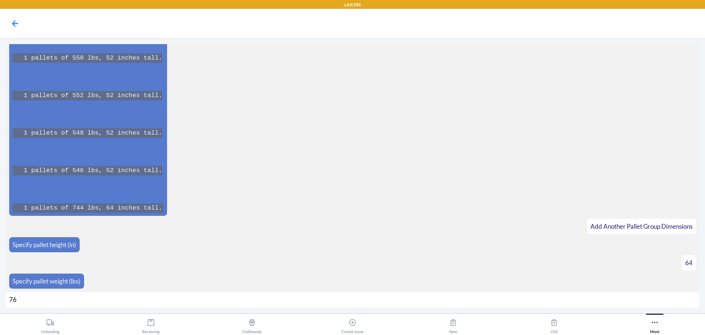
type input "762"
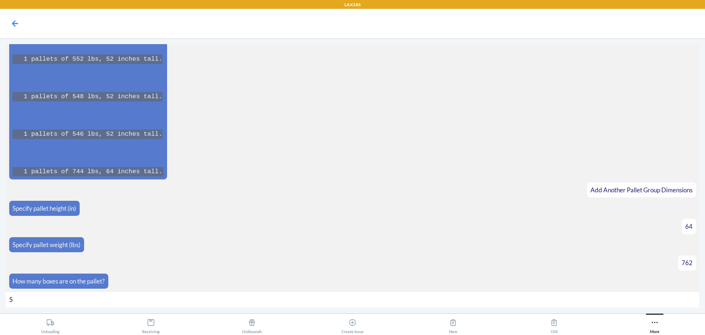
type input "50"
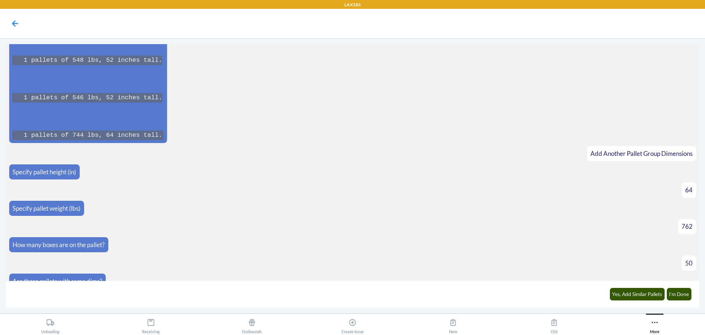
scroll to position [5895, 0]
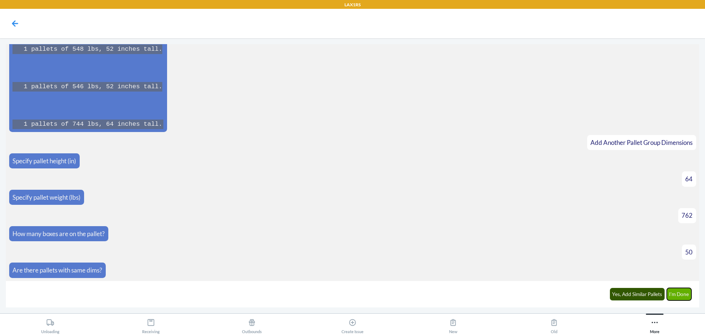
click at [681, 293] on button "I'm Done" at bounding box center [679, 294] width 25 height 12
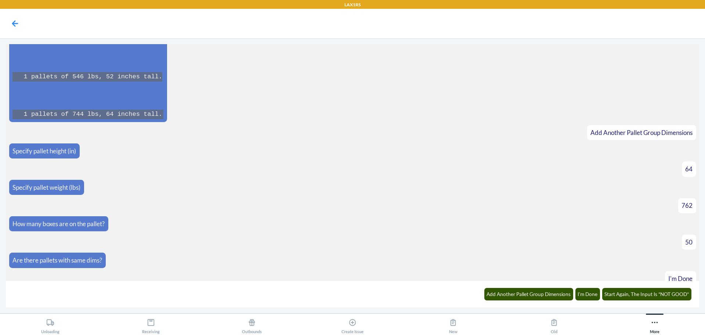
scroll to position [6150, 0]
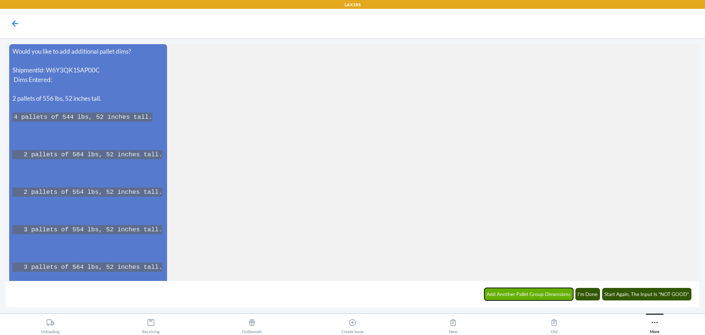
click at [543, 292] on button "Add Another Pallet Group Dimensions" at bounding box center [528, 294] width 89 height 12
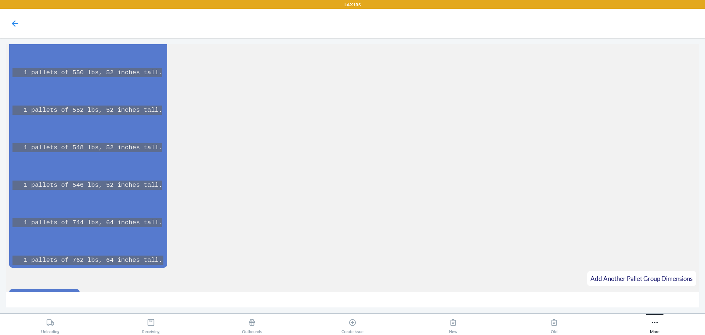
scroll to position [6472, 0]
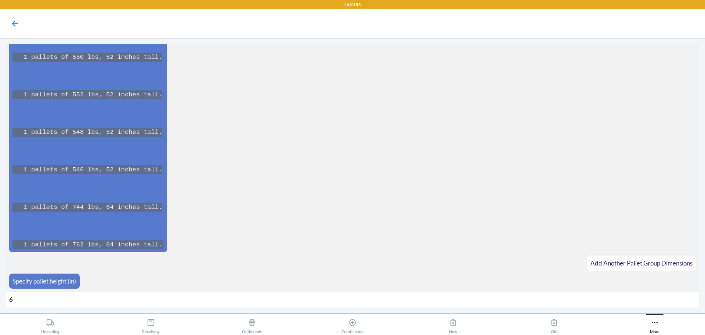
type input "64"
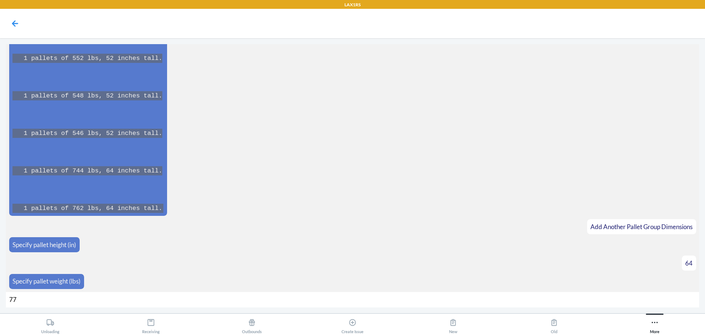
type input "776"
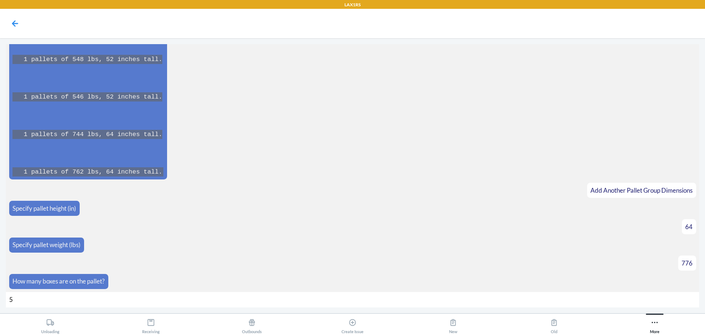
type input "50"
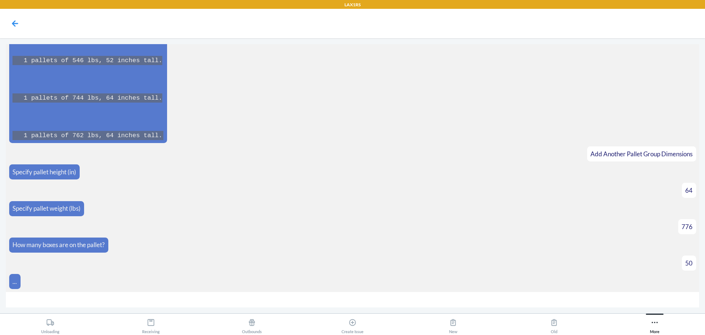
scroll to position [6592, 0]
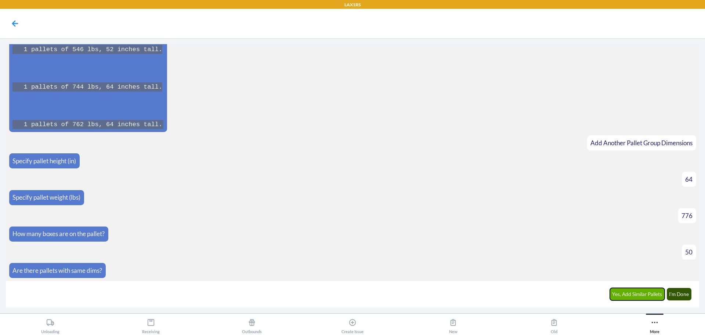
click at [633, 296] on button "Yes, Add Similar Pallets" at bounding box center [637, 294] width 55 height 12
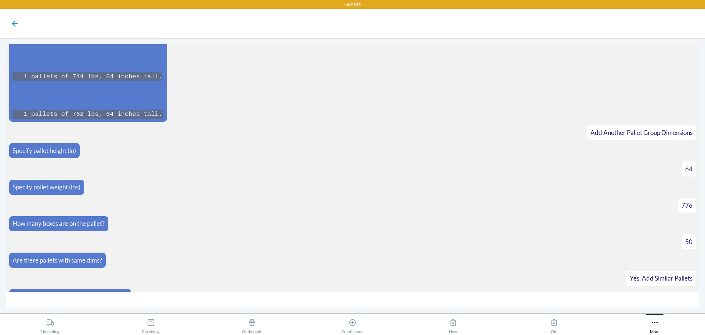
scroll to position [6618, 0]
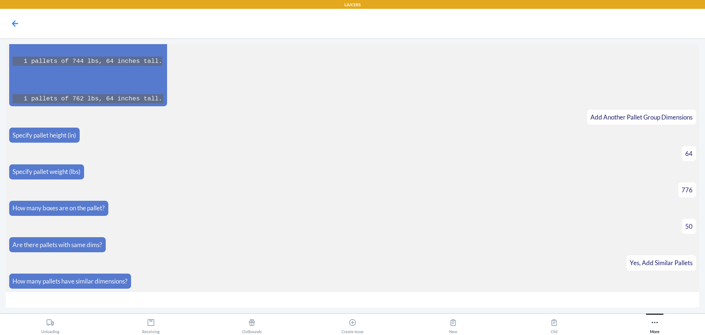
type input "3"
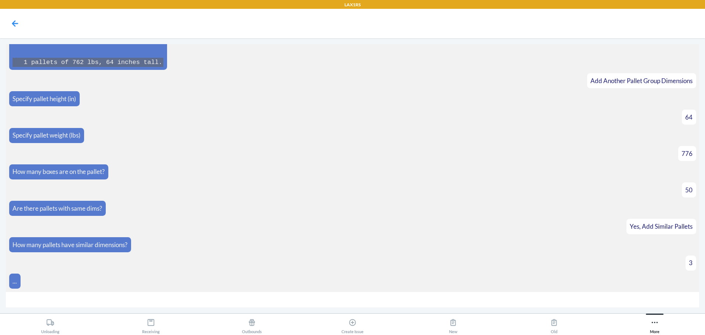
scroll to position [6883, 0]
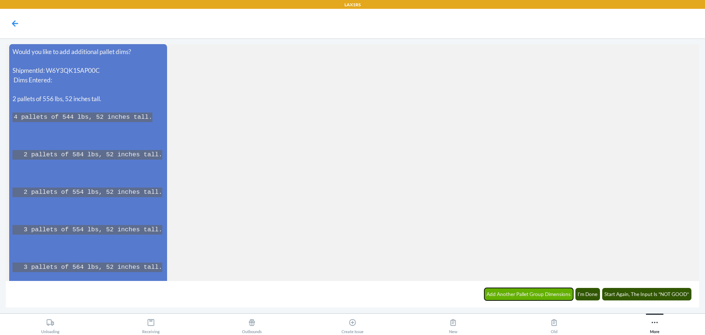
click at [512, 293] on button "Add Another Pallet Group Dimensions" at bounding box center [528, 294] width 89 height 12
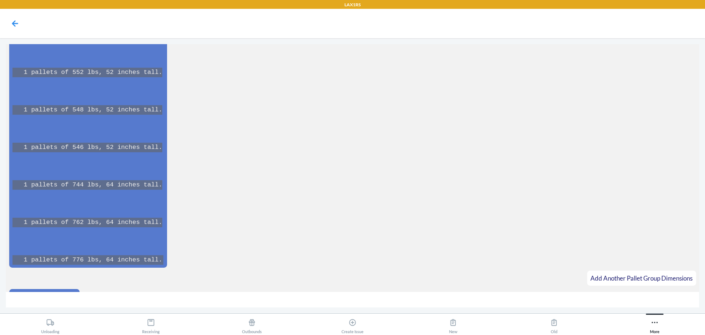
scroll to position [7243, 0]
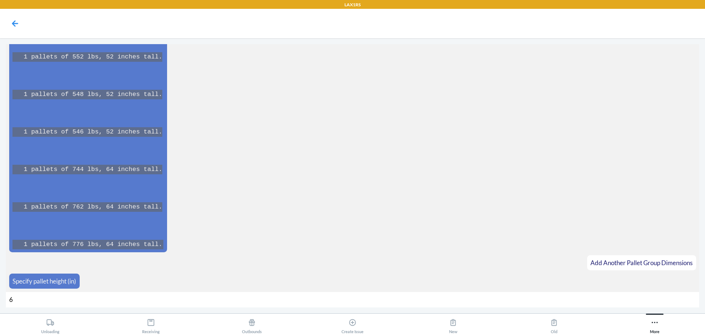
type input "64"
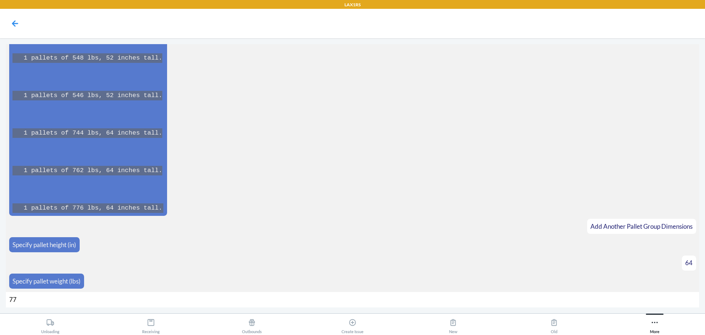
type input "778"
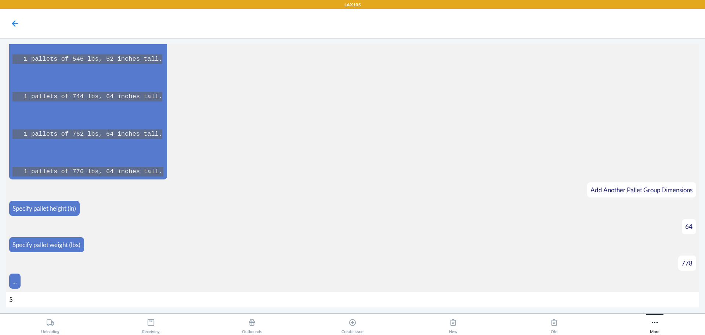
type input "50"
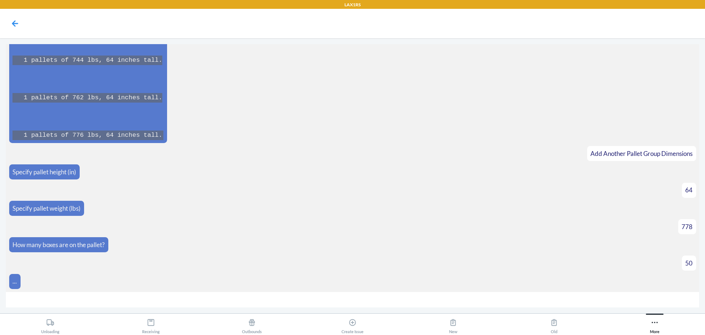
scroll to position [7363, 0]
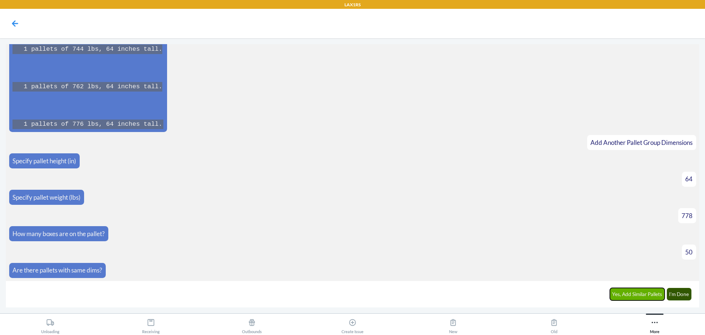
click at [643, 293] on button "Yes, Add Similar Pallets" at bounding box center [637, 294] width 55 height 12
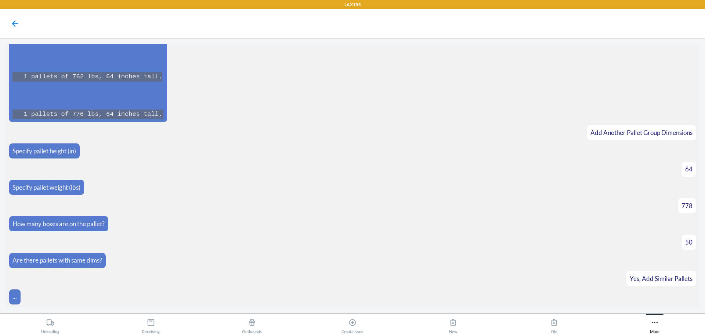
scroll to position [7388, 0]
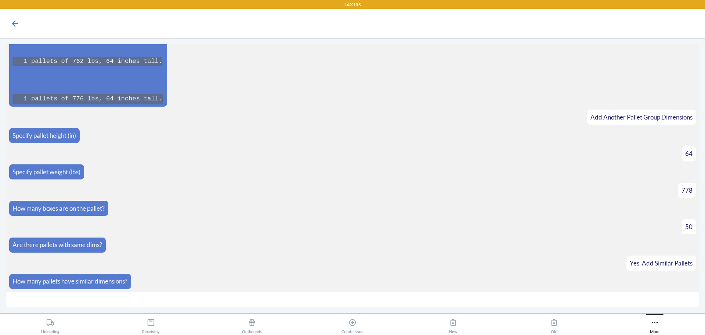
type input "4"
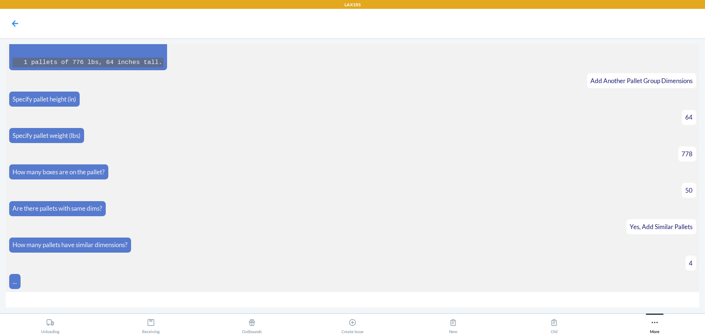
scroll to position [7654, 0]
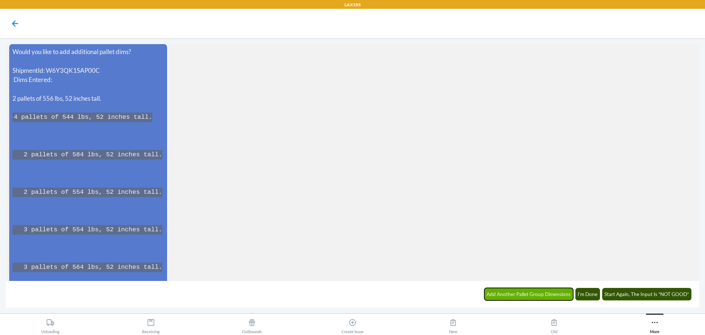
click at [514, 292] on button "Add Another Pallet Group Dimensions" at bounding box center [528, 294] width 89 height 12
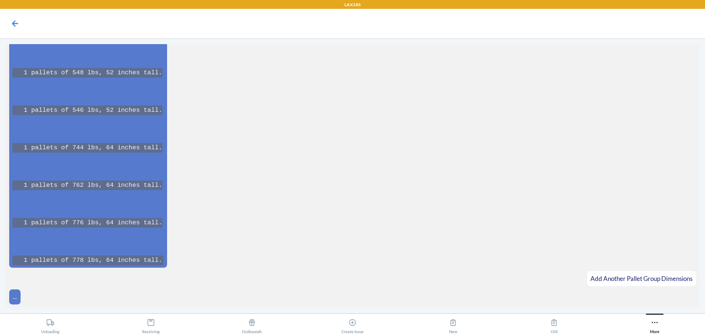
scroll to position [8051, 0]
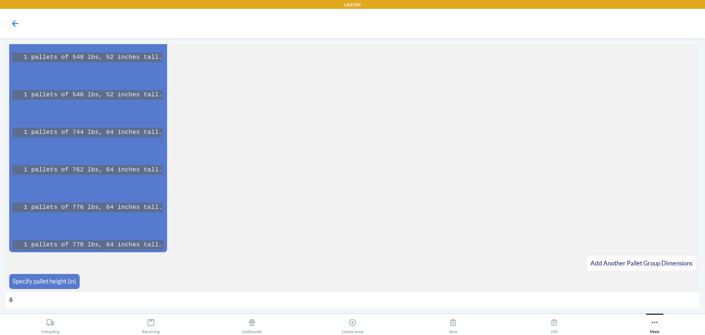
type input "64"
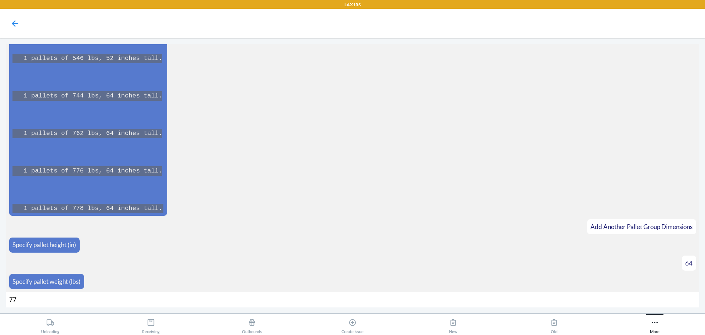
type input "774"
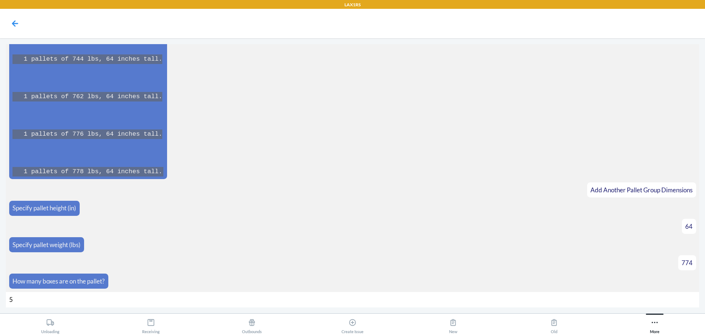
type input "50"
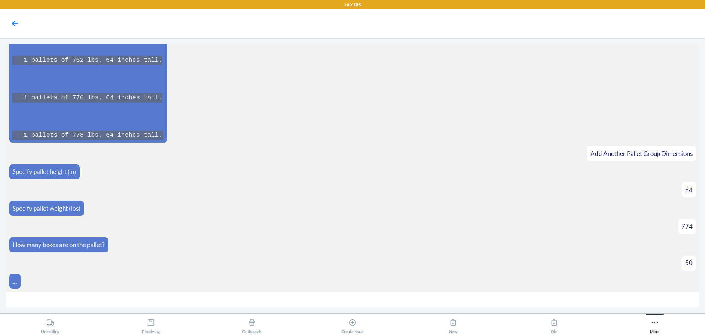
scroll to position [8172, 0]
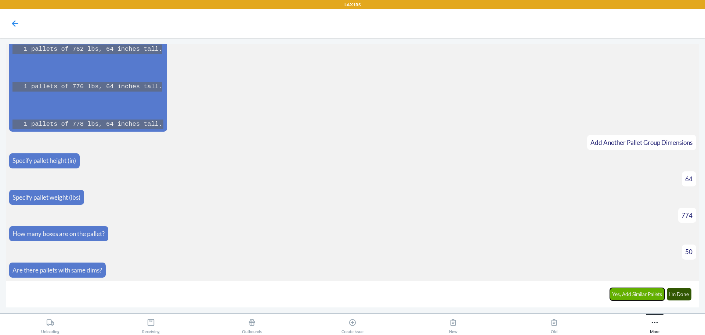
click at [647, 293] on button "Yes, Add Similar Pallets" at bounding box center [637, 294] width 55 height 12
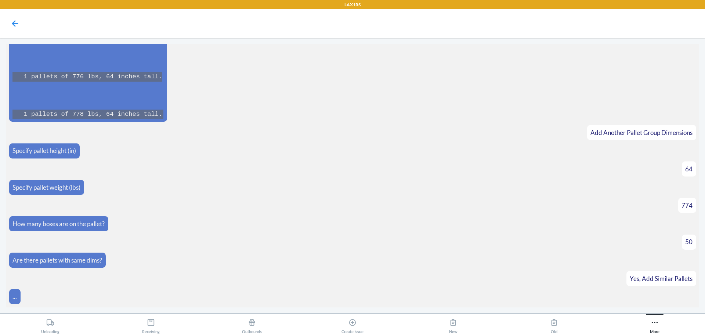
scroll to position [8197, 0]
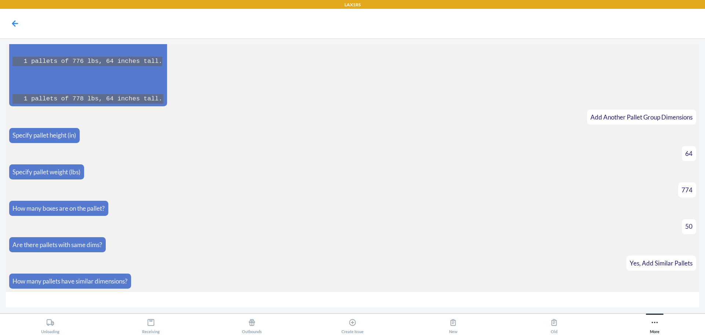
type input "3"
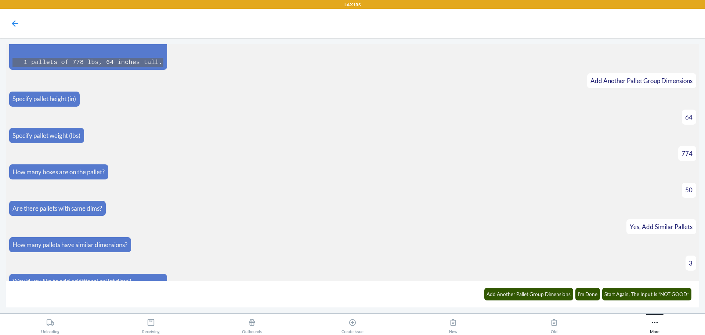
scroll to position [8463, 0]
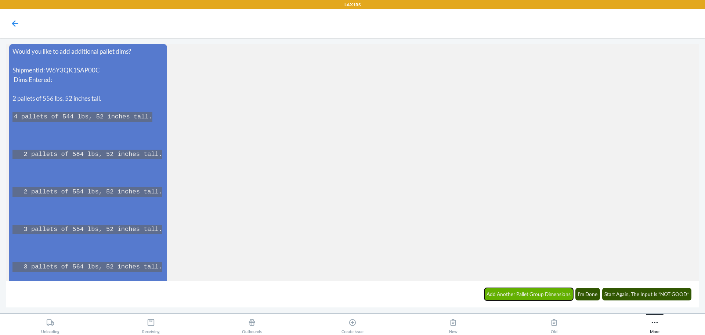
click at [537, 293] on button "Add Another Pallet Group Dimensions" at bounding box center [528, 294] width 89 height 12
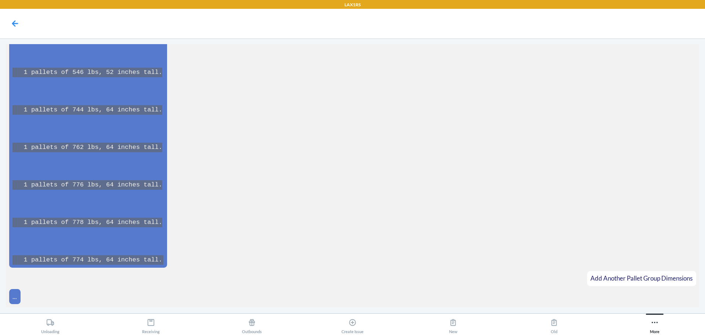
scroll to position [8897, 0]
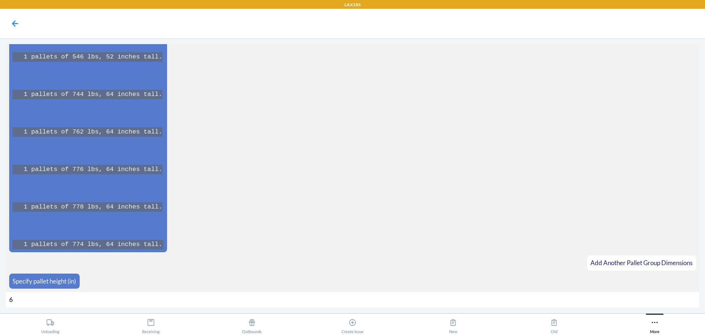
type input "64"
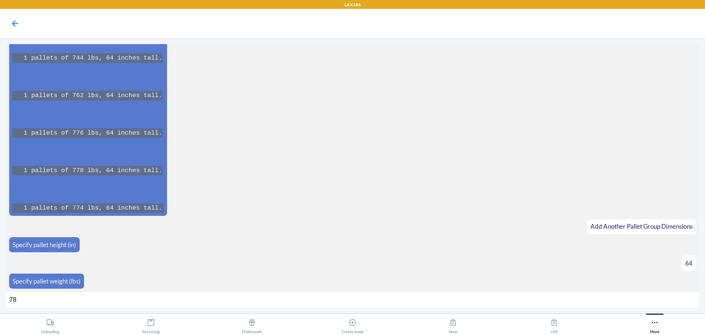
type input "784"
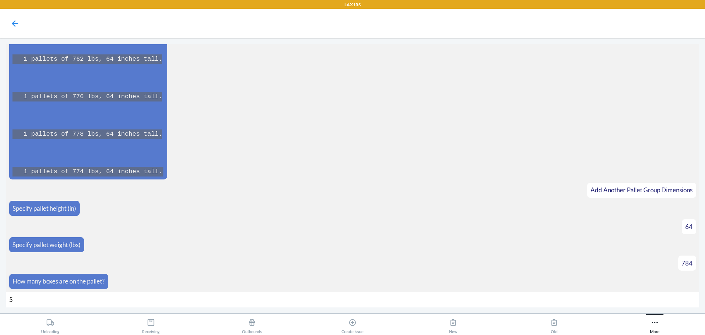
type input "50"
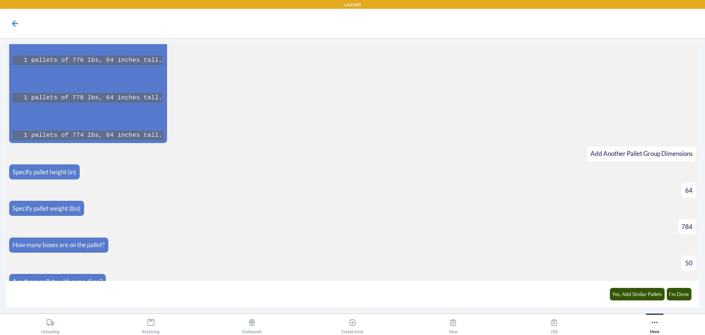
scroll to position [9017, 0]
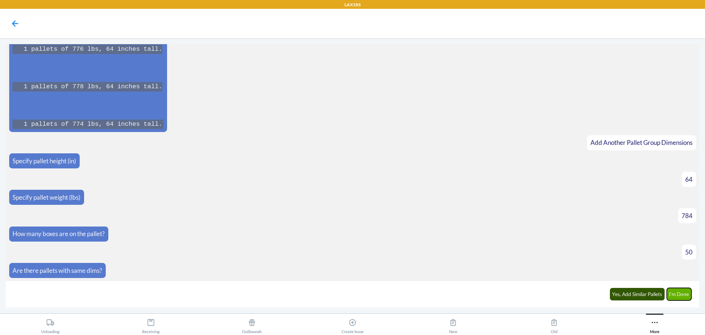
click at [676, 292] on button "I'm Done" at bounding box center [679, 294] width 25 height 12
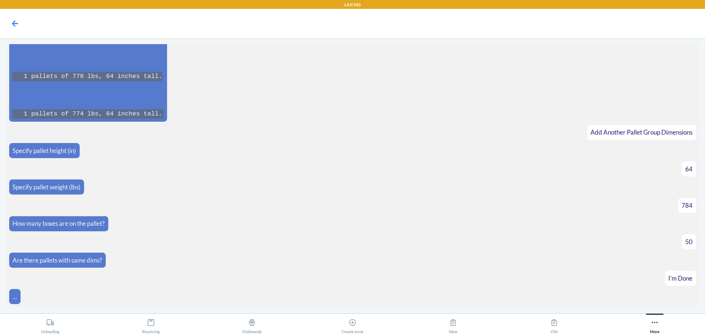
scroll to position [9272, 0]
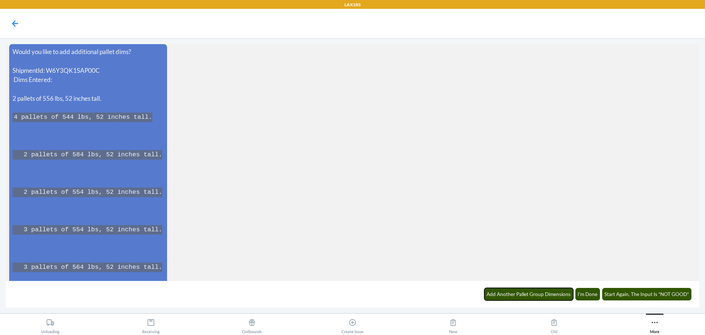
click at [527, 294] on button "Add Another Pallet Group Dimensions" at bounding box center [528, 294] width 89 height 12
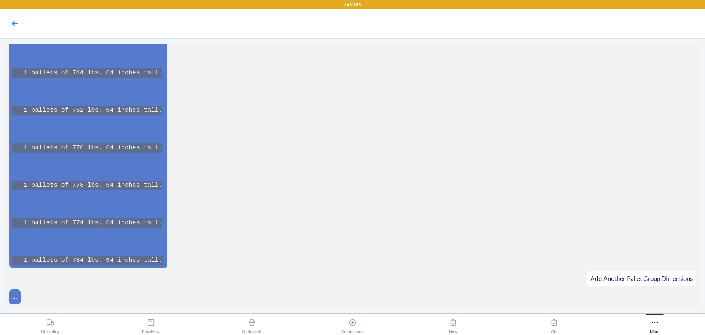
scroll to position [9744, 0]
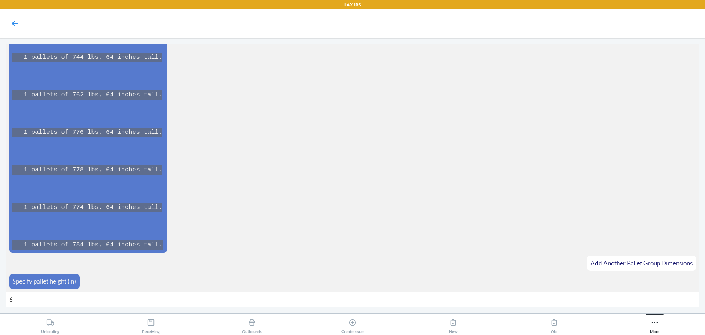
type input "64"
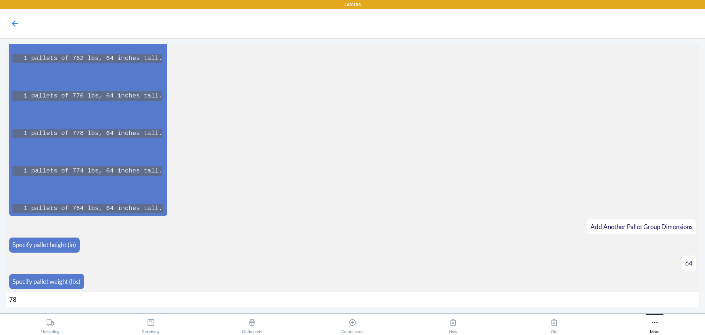
type input "780"
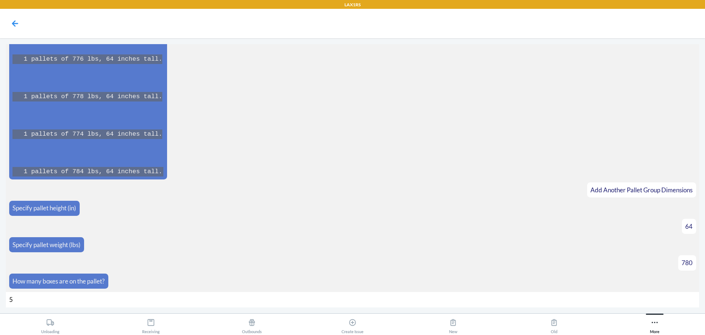
type input "50"
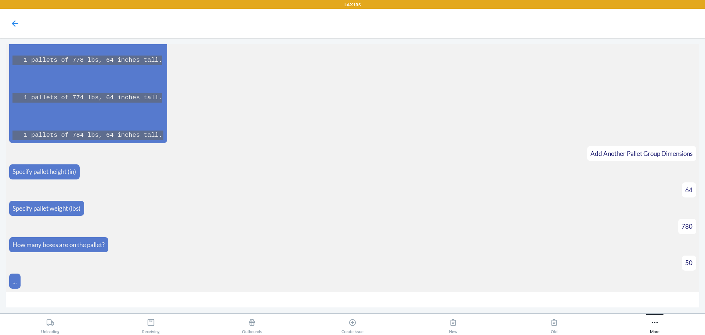
scroll to position [9865, 0]
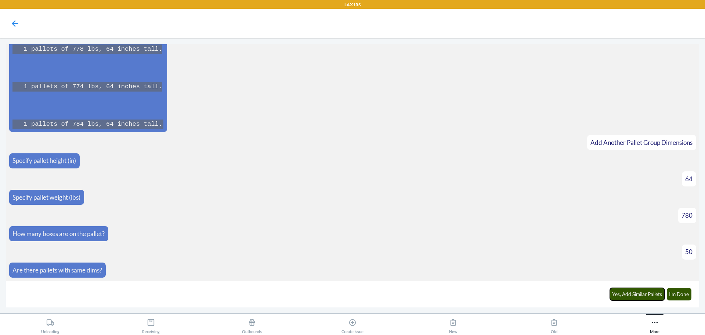
click at [651, 289] on button "Yes, Add Similar Pallets" at bounding box center [637, 294] width 55 height 12
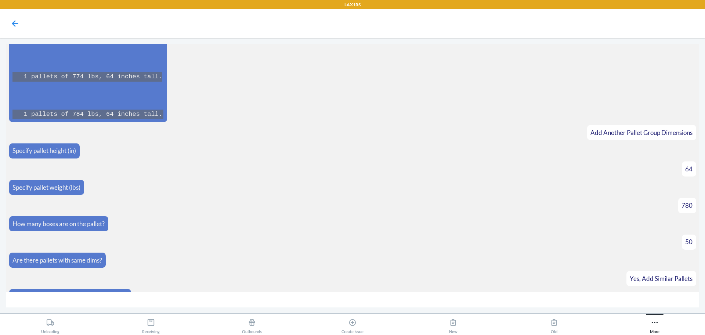
scroll to position [9890, 0]
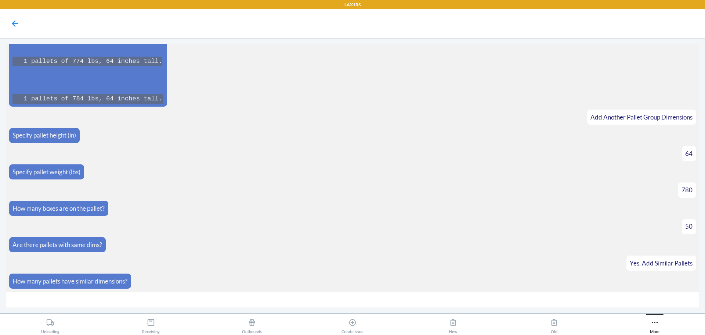
type input "5"
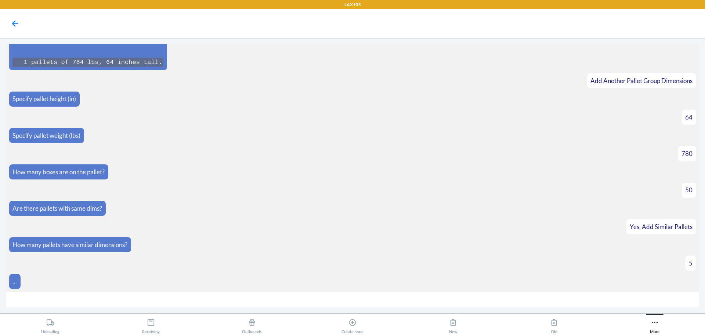
scroll to position [10156, 0]
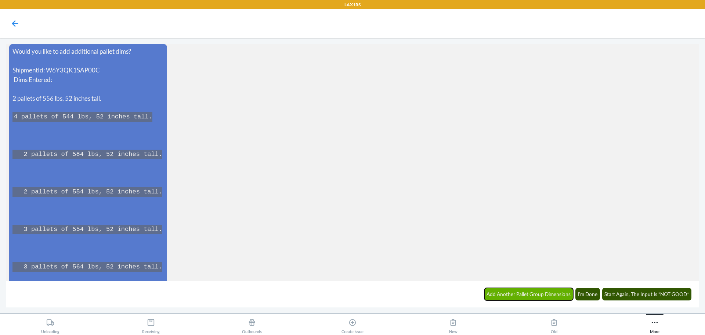
click at [530, 289] on button "Add Another Pallet Group Dimensions" at bounding box center [528, 294] width 89 height 12
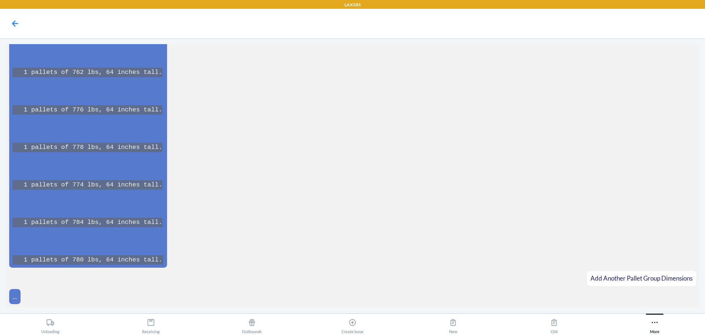
scroll to position [10665, 0]
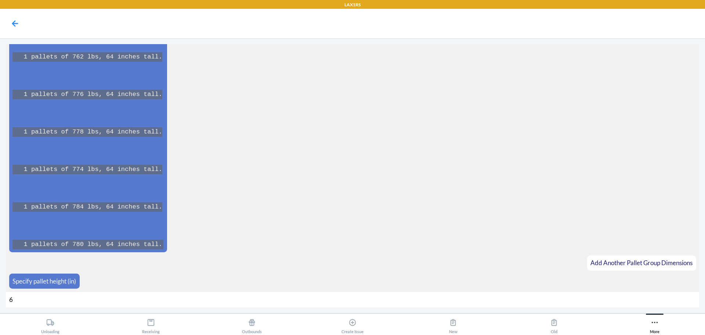
type input "64"
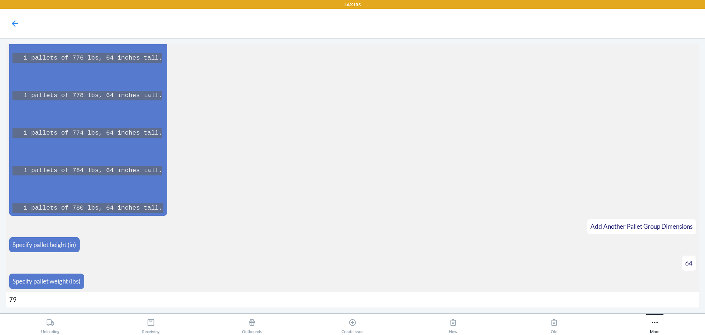
type input "792"
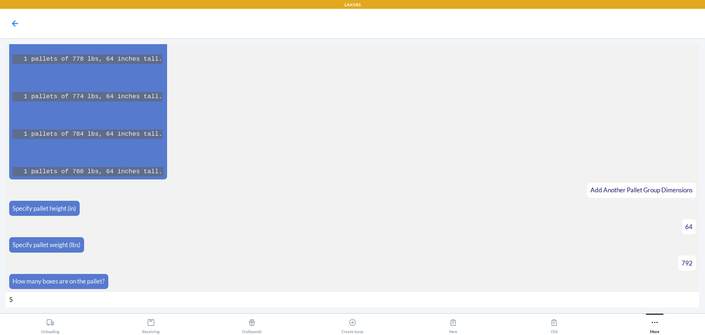
type input "50"
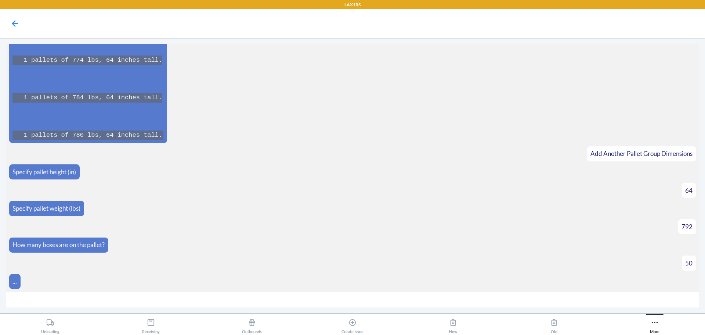
scroll to position [10785, 0]
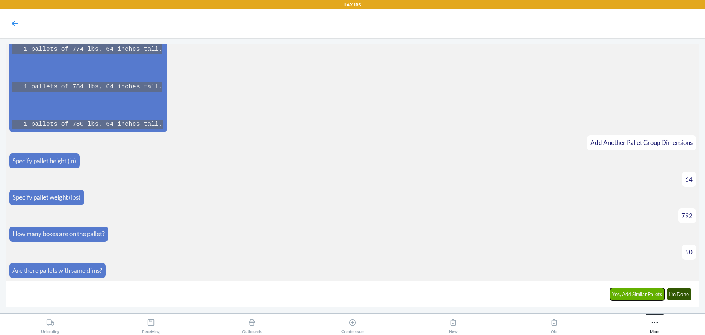
click at [660, 292] on button "Yes, Add Similar Pallets" at bounding box center [637, 294] width 55 height 12
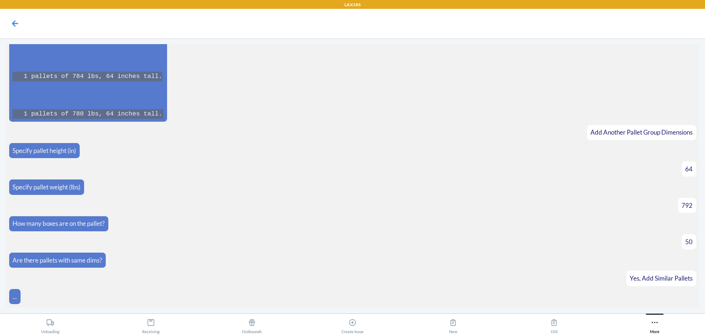
scroll to position [10811, 0]
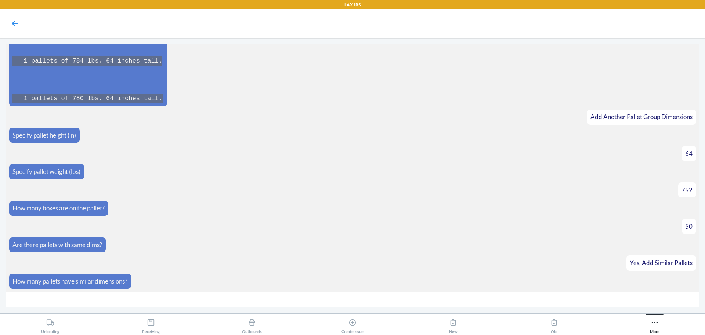
type input "1"
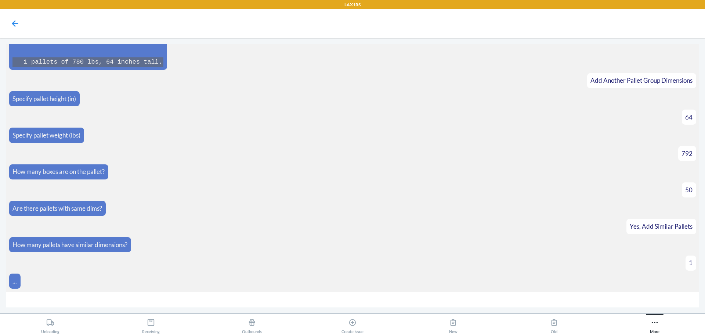
scroll to position [11076, 0]
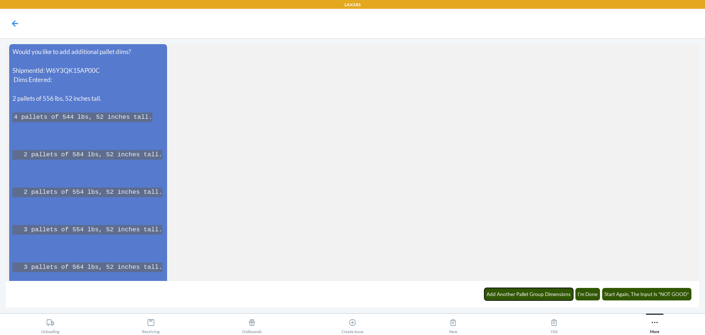
click at [524, 289] on button "Add Another Pallet Group Dimensions" at bounding box center [528, 294] width 89 height 12
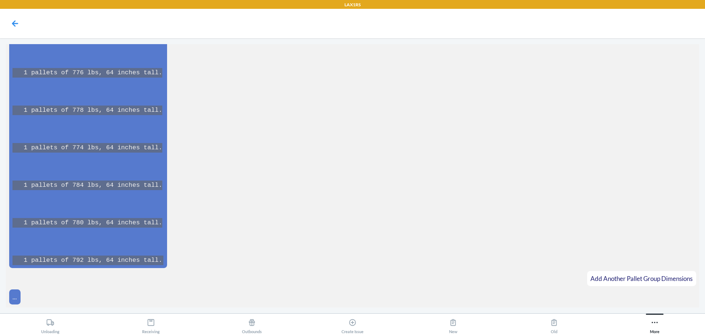
scroll to position [11623, 0]
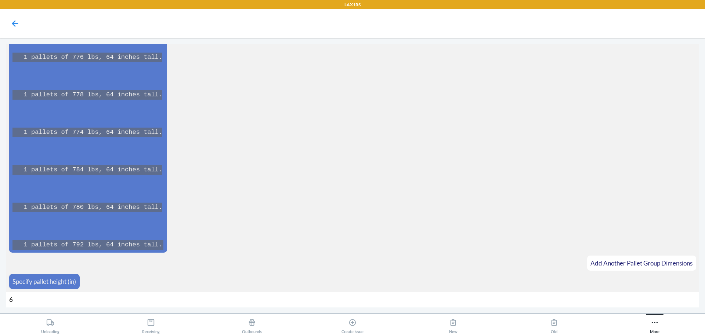
type input "64"
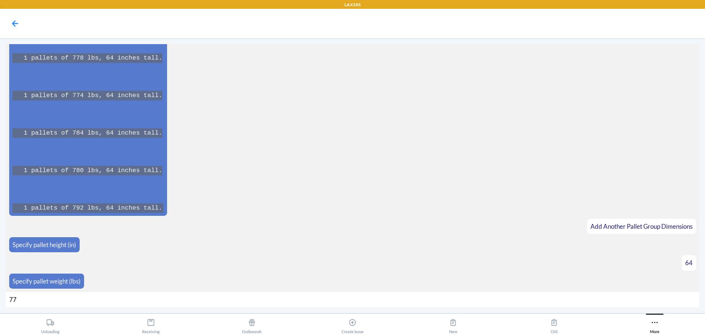
type input "778"
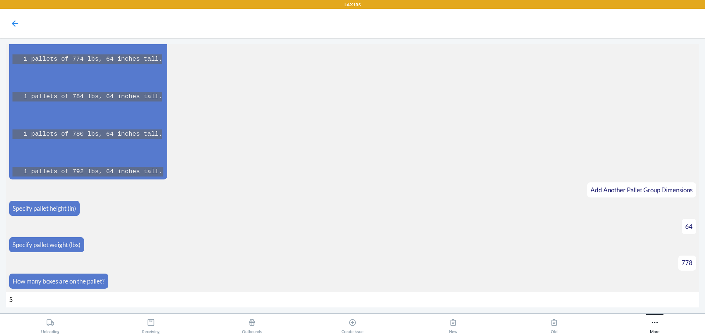
type input "50"
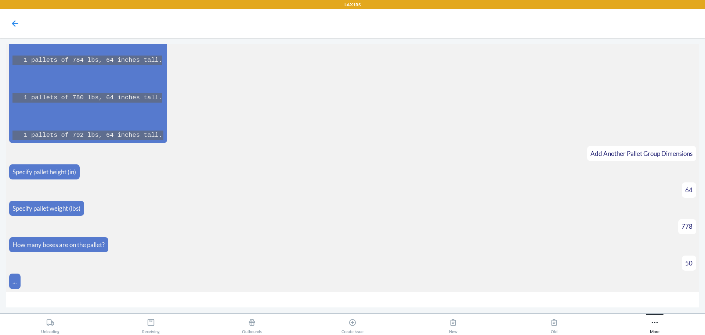
scroll to position [11744, 0]
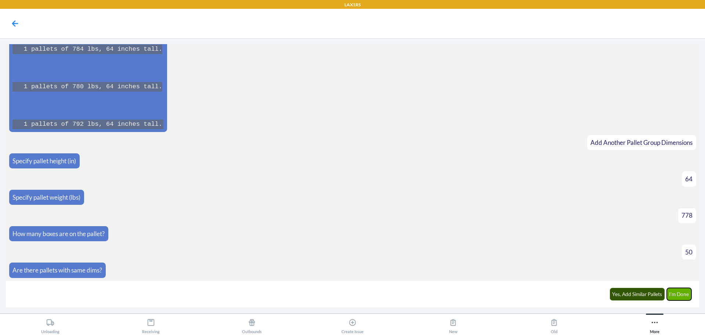
click at [681, 294] on button "I'm Done" at bounding box center [679, 294] width 25 height 12
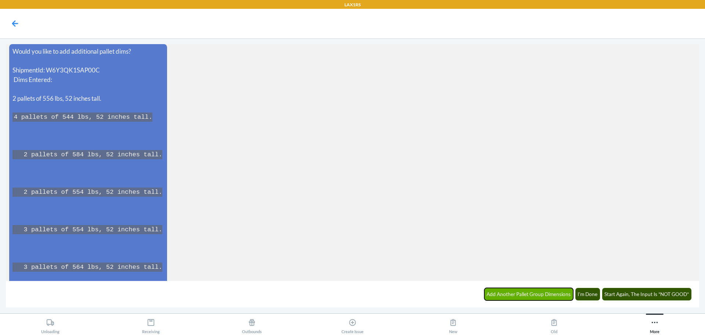
click at [519, 291] on button "Add Another Pallet Group Dimensions" at bounding box center [528, 294] width 89 height 12
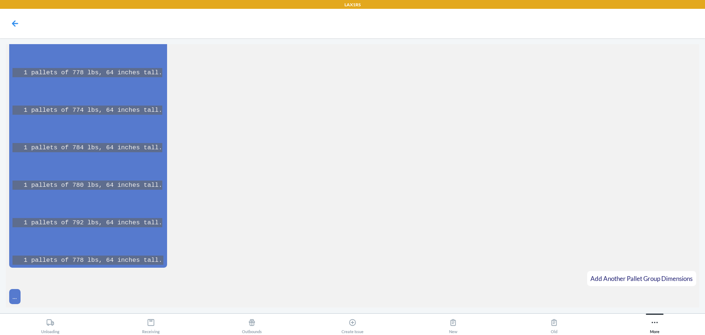
scroll to position [12583, 0]
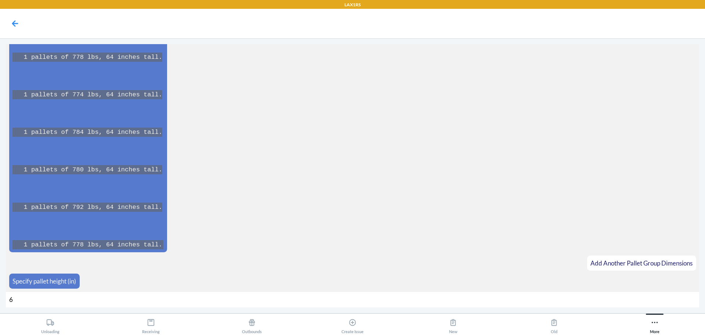
type input "64"
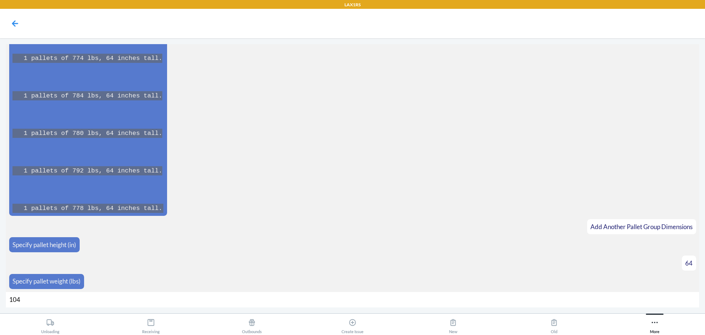
type input "1044"
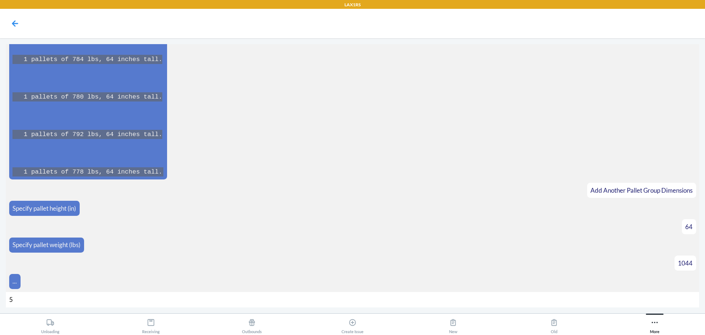
type input "50"
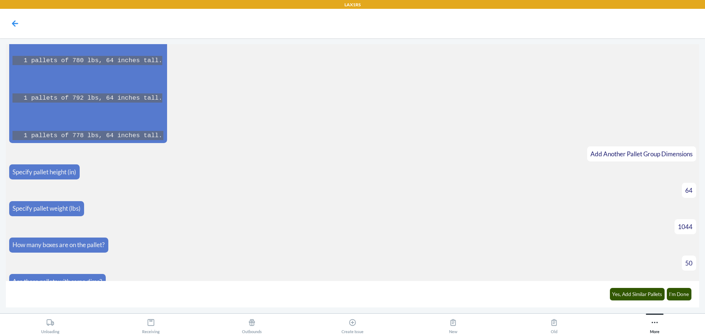
scroll to position [12703, 0]
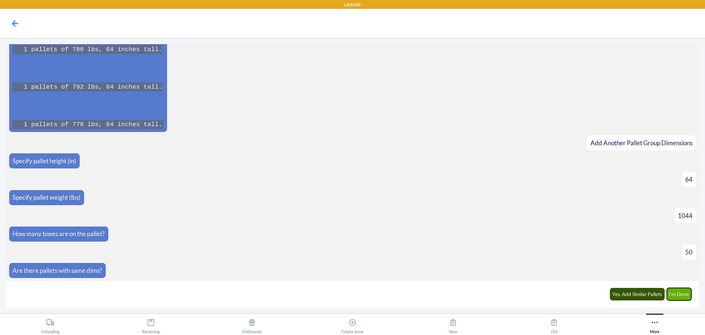
click at [682, 293] on button "I'm Done" at bounding box center [679, 294] width 25 height 12
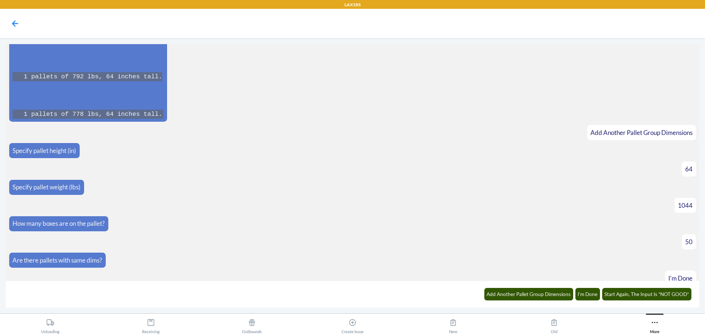
scroll to position [12958, 0]
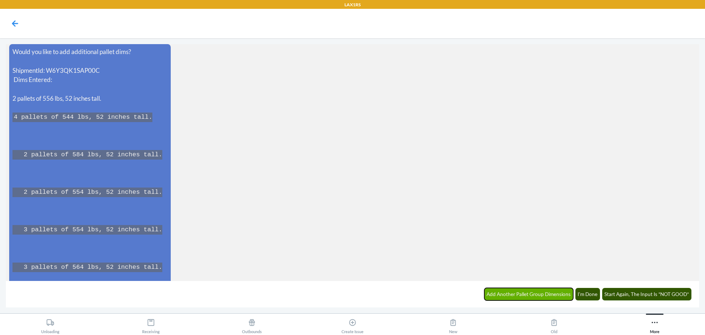
click at [549, 291] on button "Add Another Pallet Group Dimensions" at bounding box center [528, 294] width 89 height 12
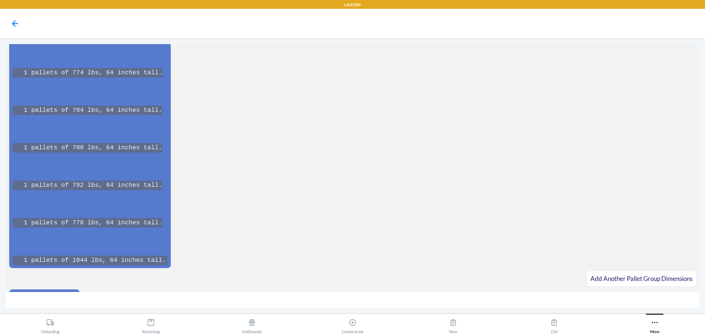
scroll to position [13579, 0]
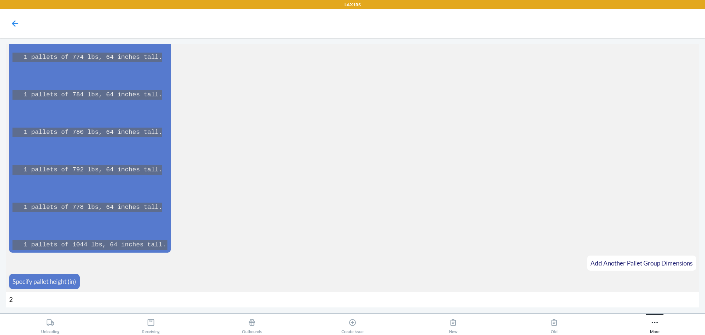
type input "29"
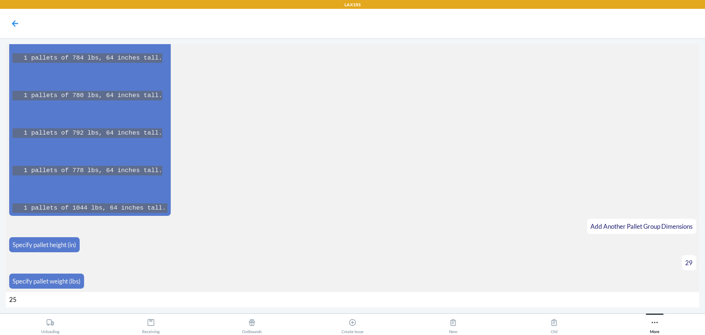
type input "250"
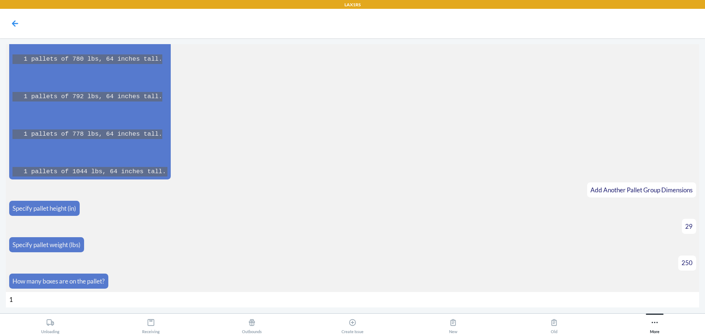
type input "15"
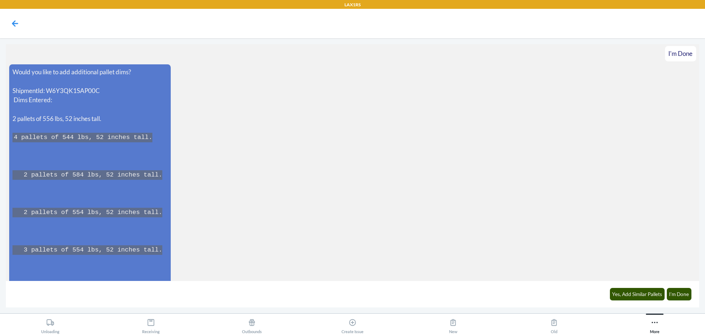
scroll to position [13700, 0]
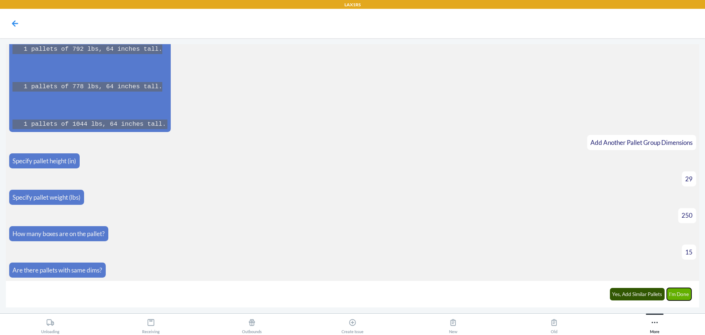
click at [681, 293] on button "I'm Done" at bounding box center [679, 294] width 25 height 12
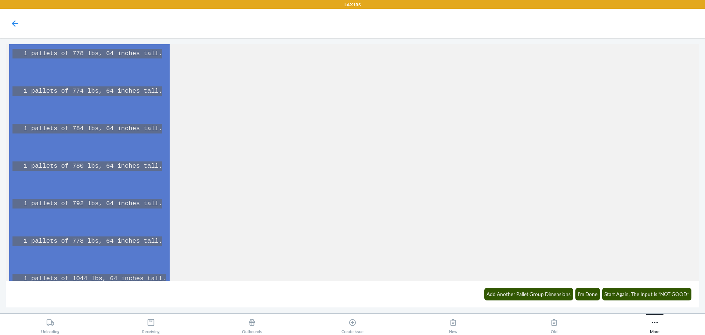
scroll to position [14588, 0]
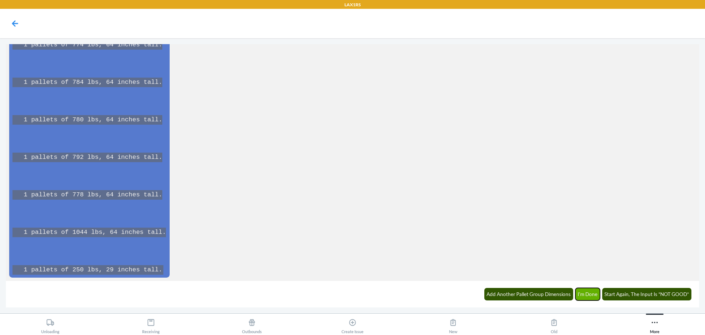
click at [592, 289] on button "I'm Done" at bounding box center [587, 294] width 25 height 12
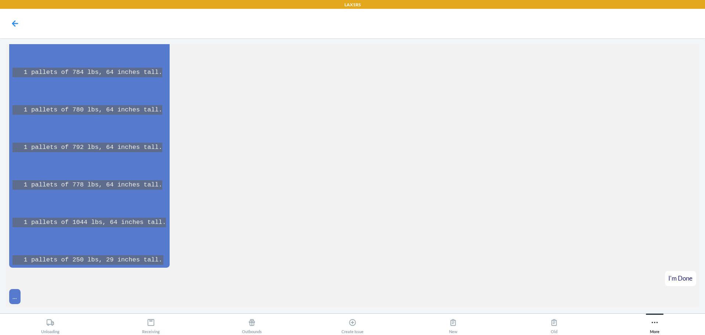
scroll to position [14625, 0]
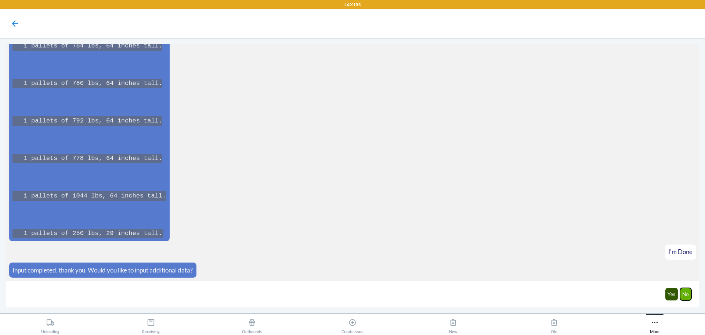
click at [684, 295] on button "No" at bounding box center [686, 294] width 12 height 12
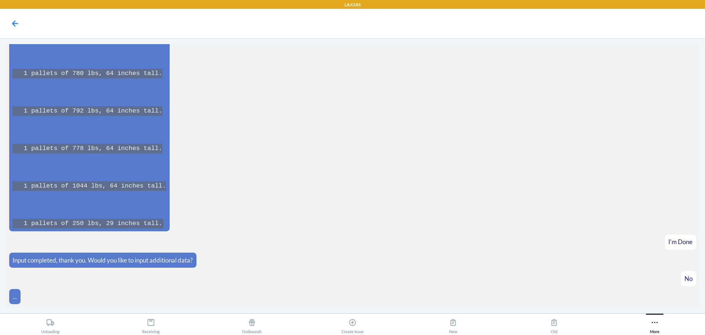
scroll to position [14661, 0]
